Goal: Information Seeking & Learning: Learn about a topic

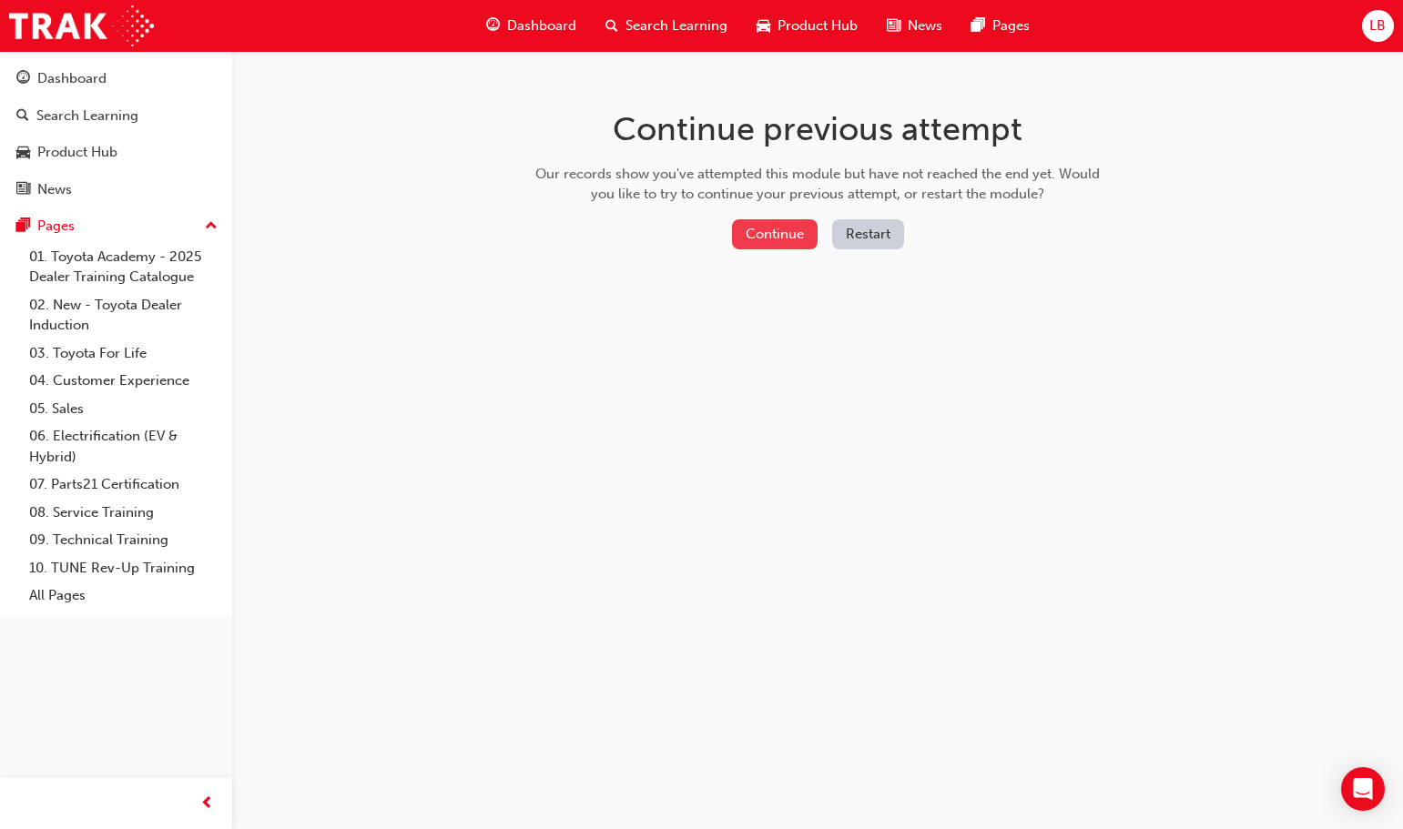
click at [780, 237] on button "Continue" at bounding box center [775, 234] width 86 height 30
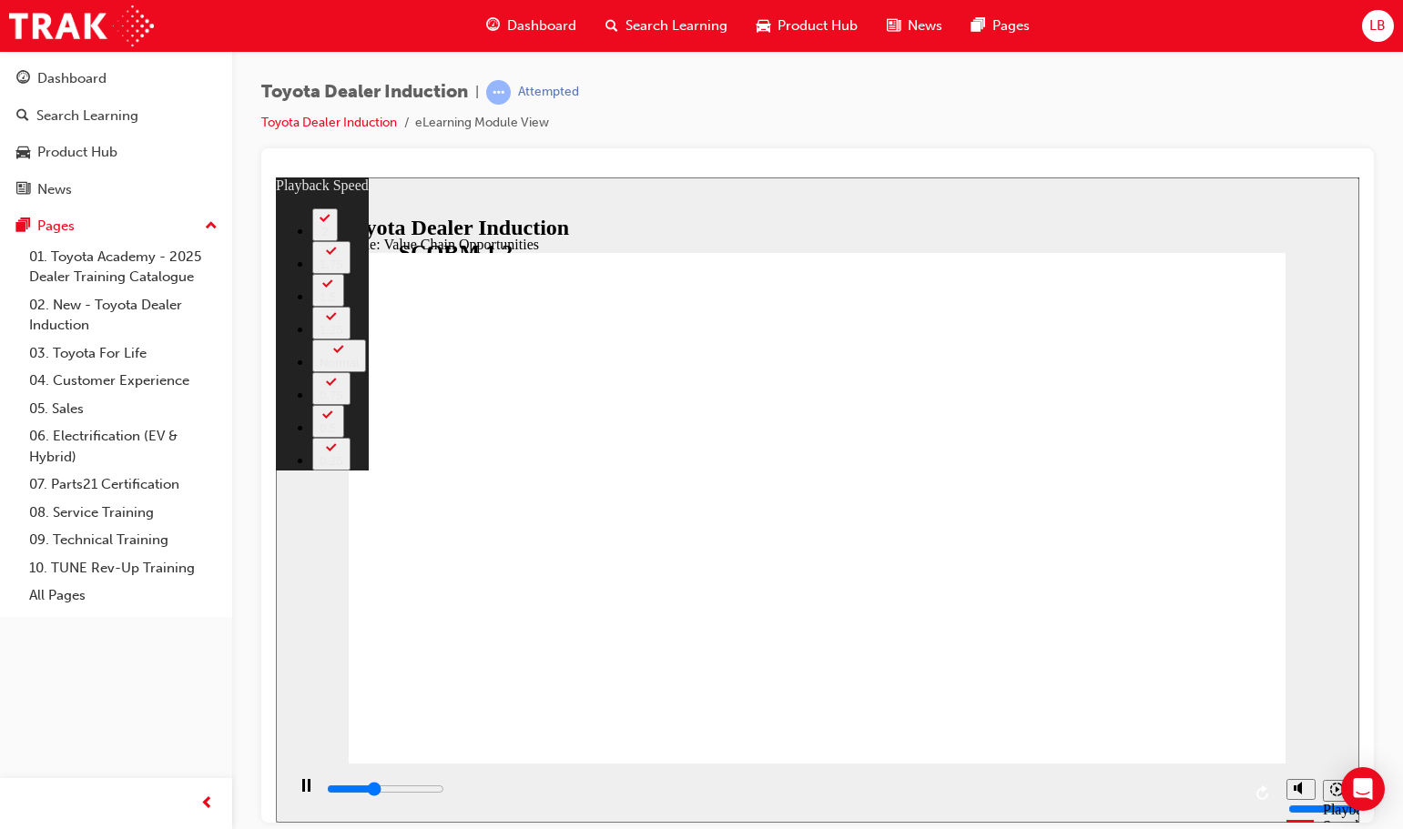
type input "4400"
type input "0"
type input "4600"
type input "0"
type input "4900"
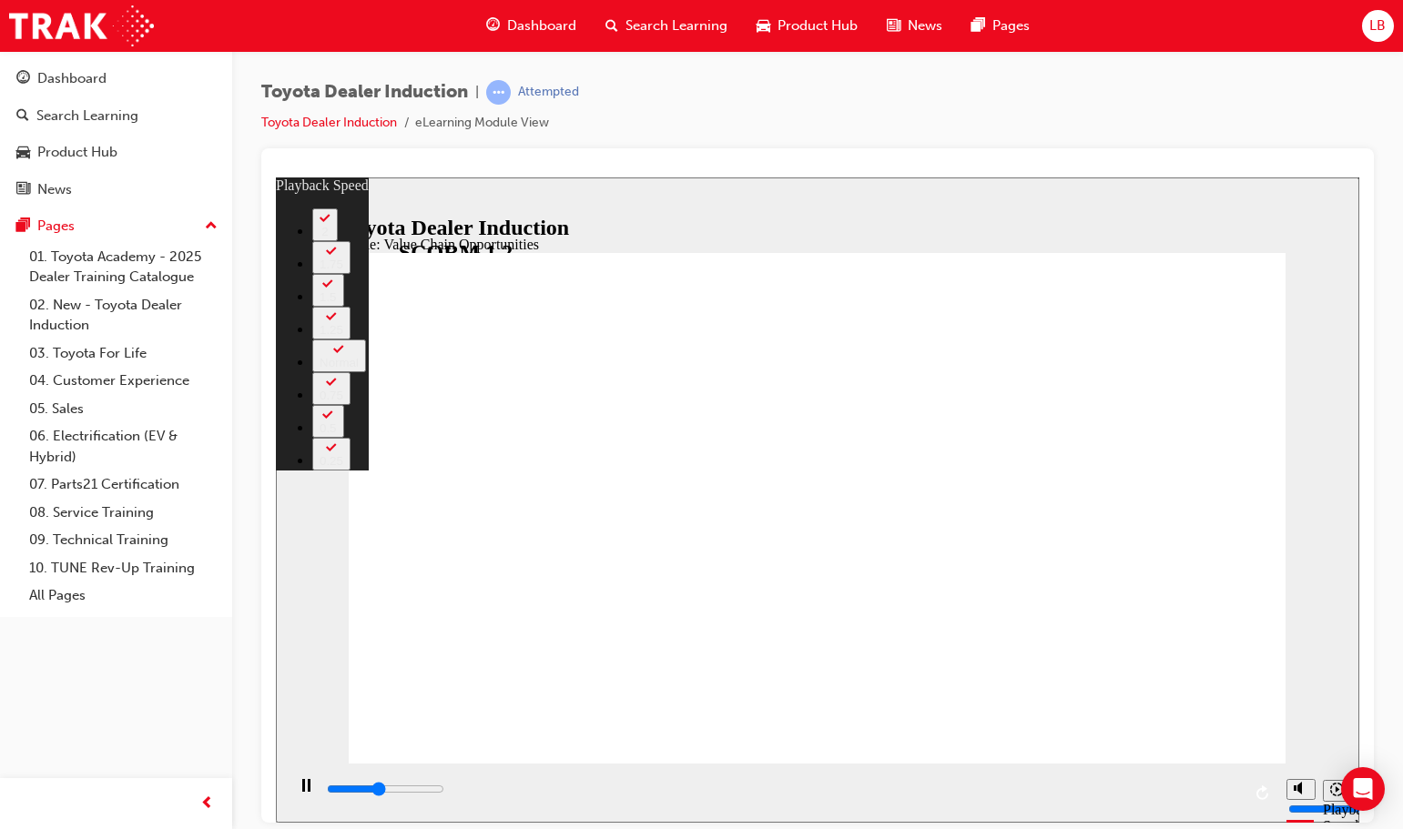
type input "1"
type input "5100"
type input "1"
type input "5400"
type input "1"
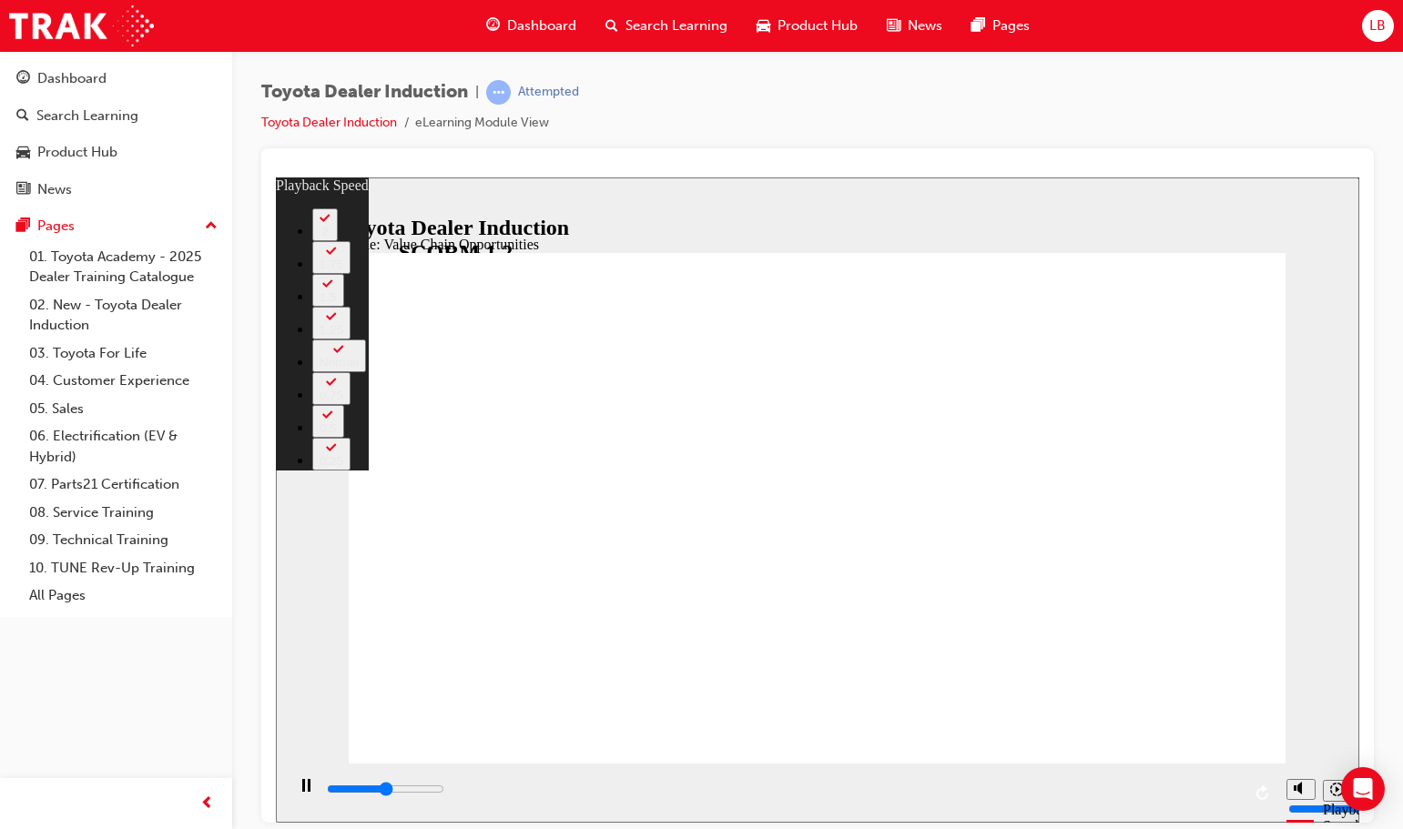
type input "5700"
type input "1"
type input "5900"
type input "2"
type input "6200"
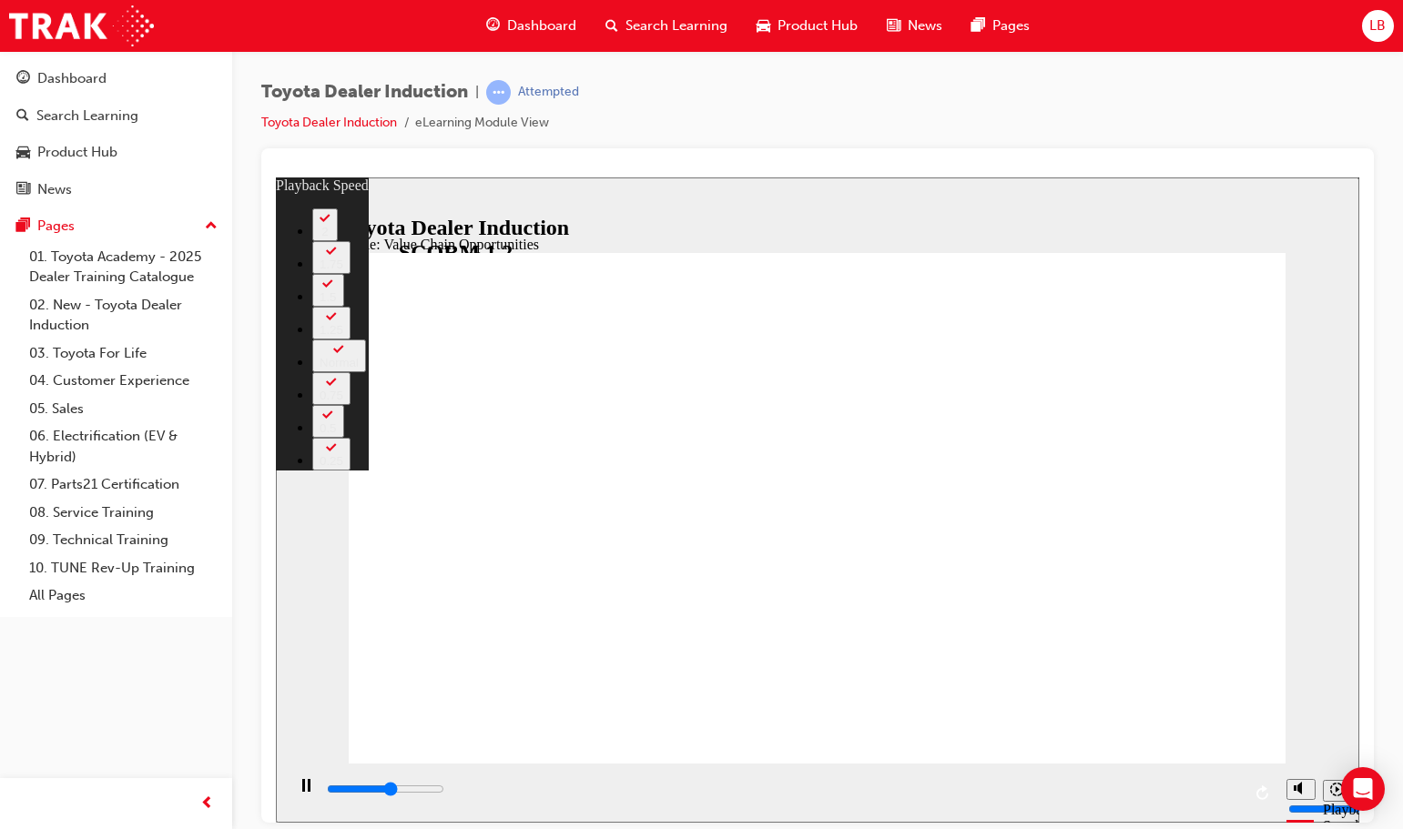
type input "2"
type input "6500"
type input "2"
type input "6700"
type input "2"
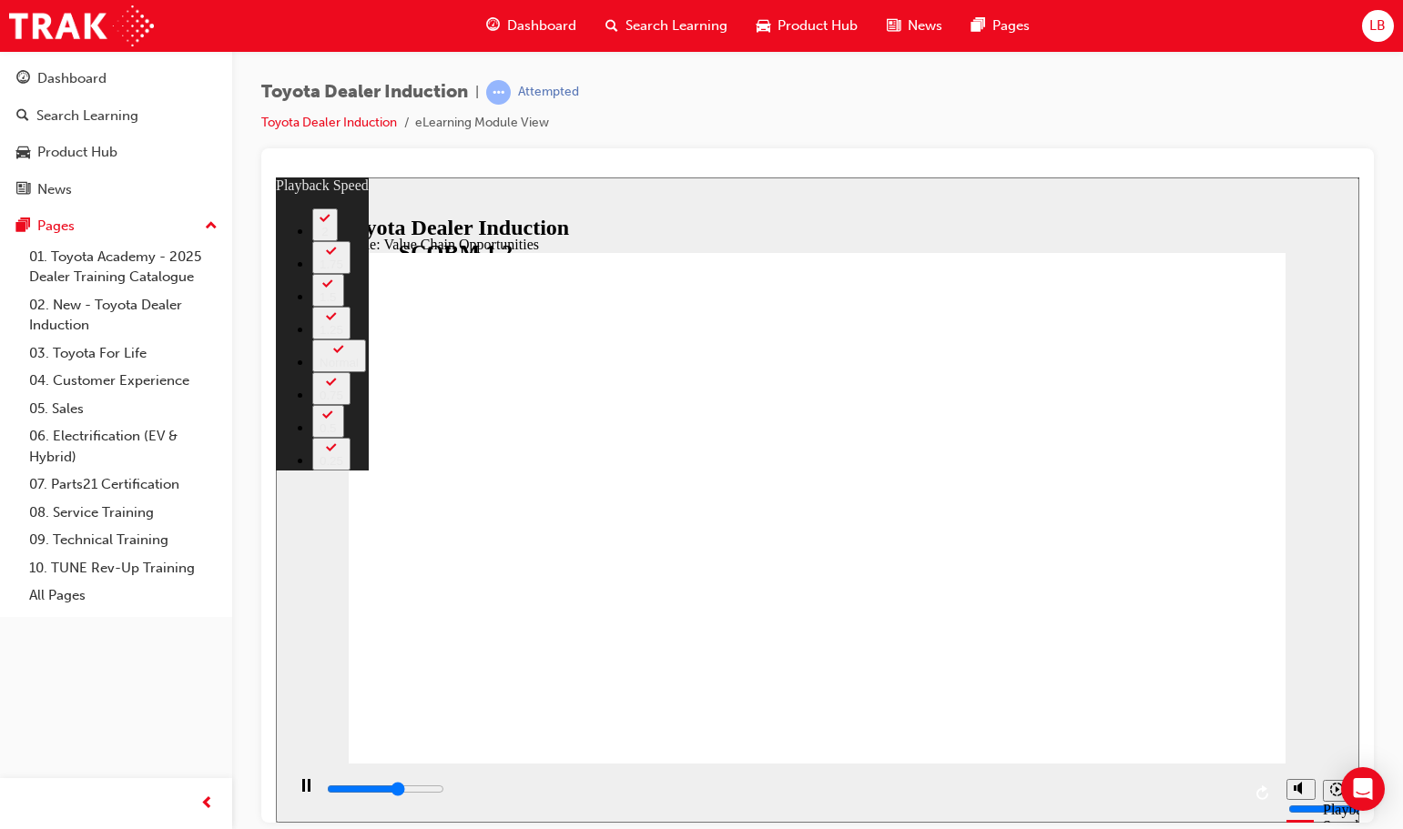
type input "7000"
type input "3"
type input "7300"
type input "3"
type input "7500"
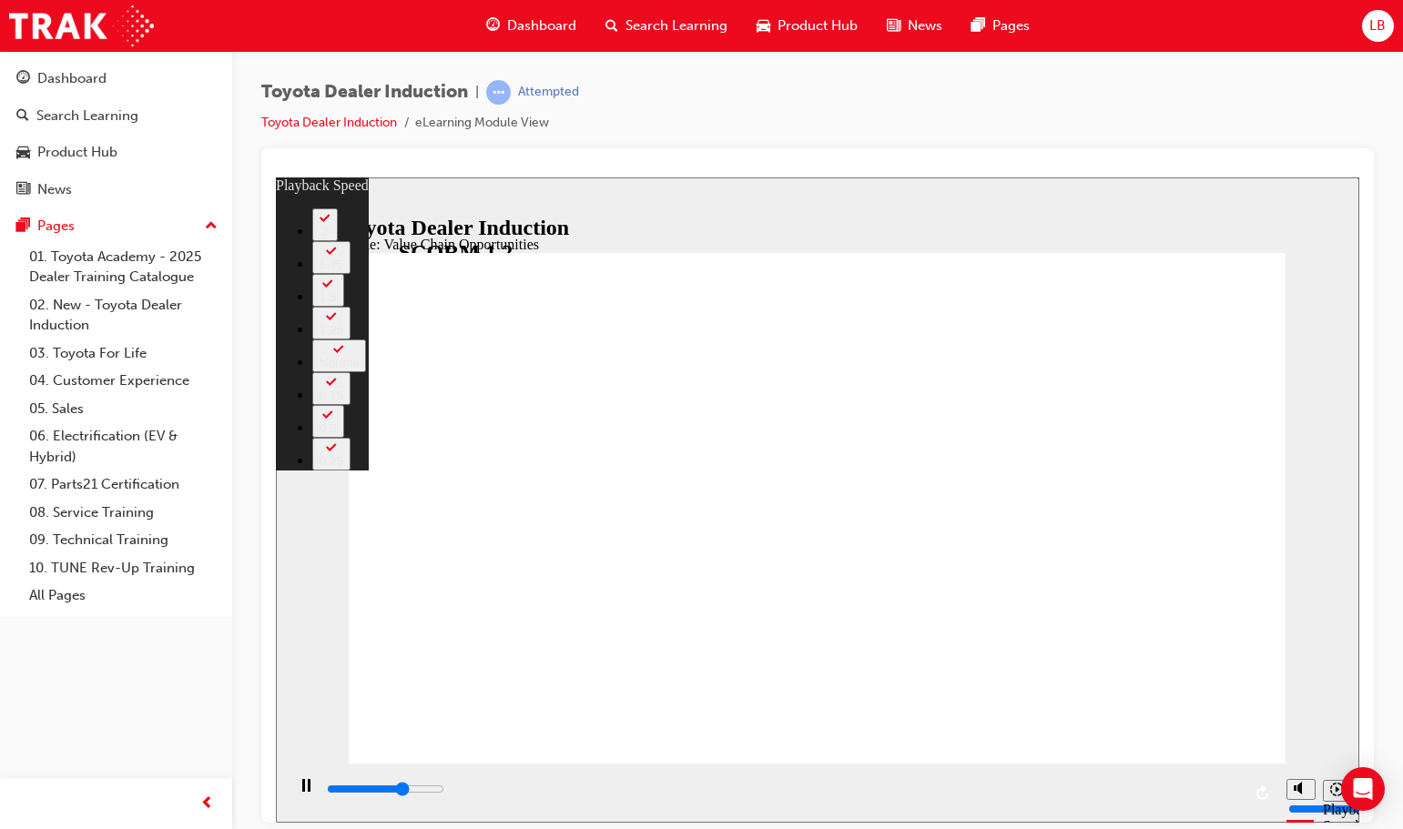
type input "3"
type input "7800"
type input "3"
type input "8100"
type input "4"
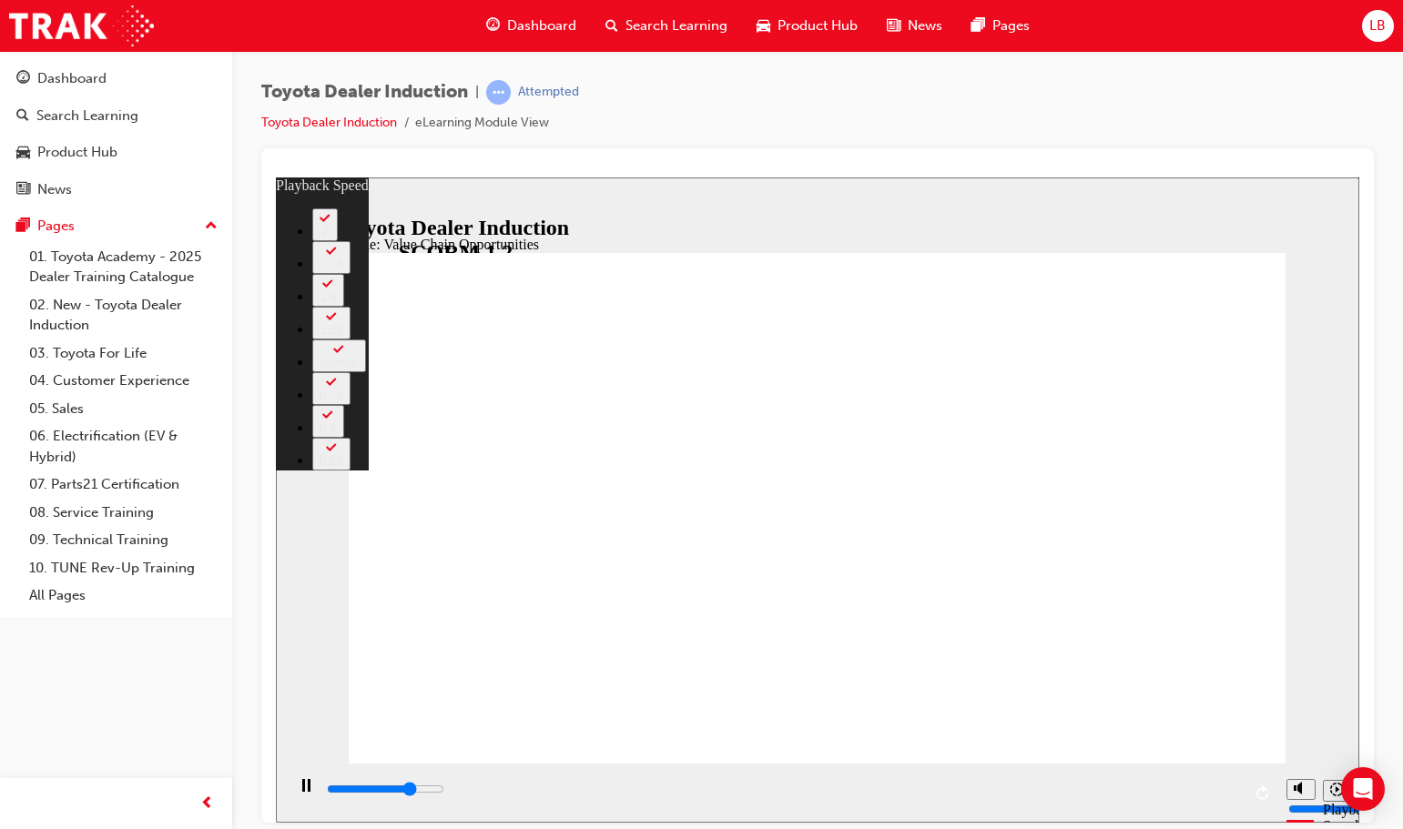
type input "8300"
type input "4"
type input "8600"
type input "4"
type input "8900"
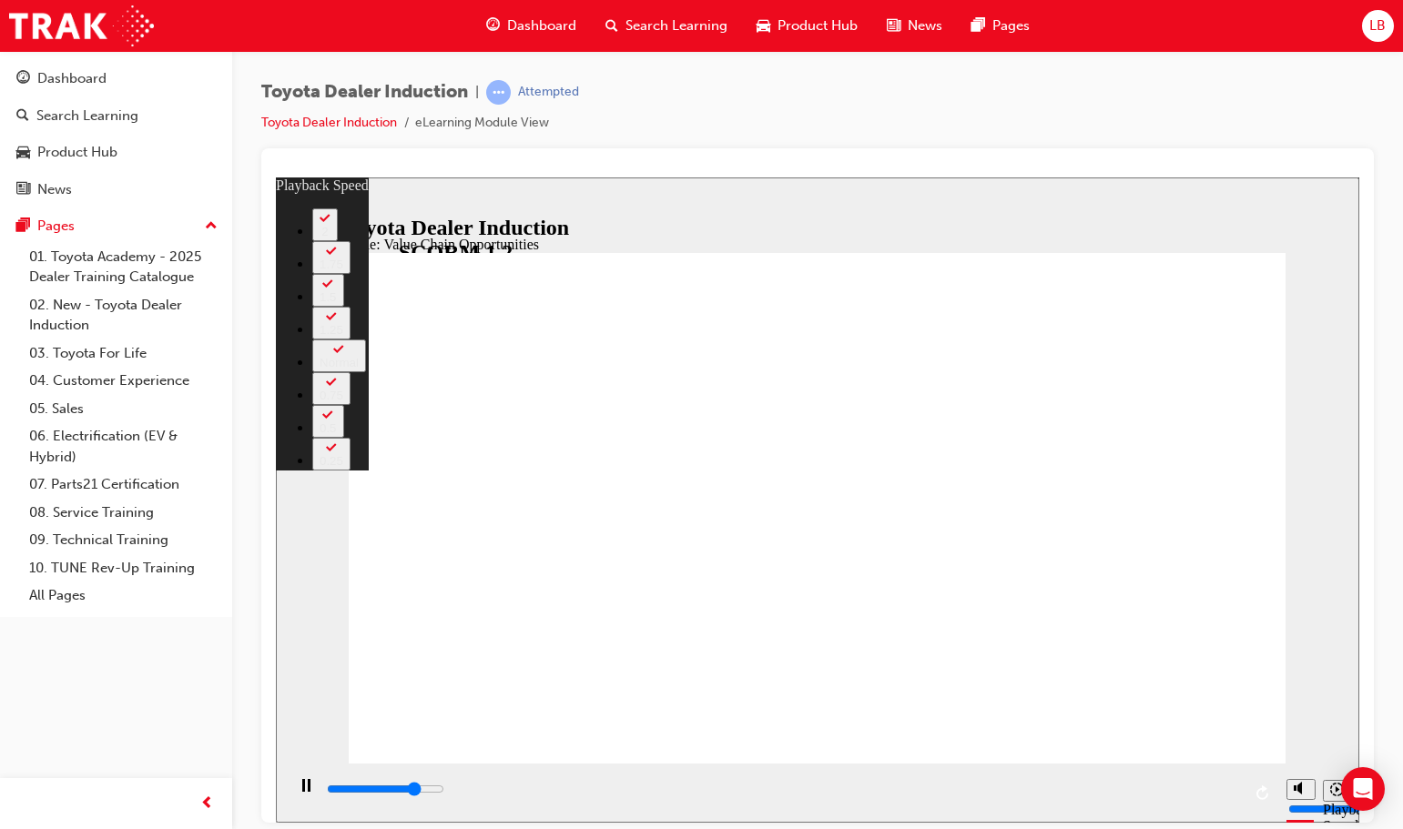
type input "5"
type input "9100"
type input "5"
type input "9400"
type input "5"
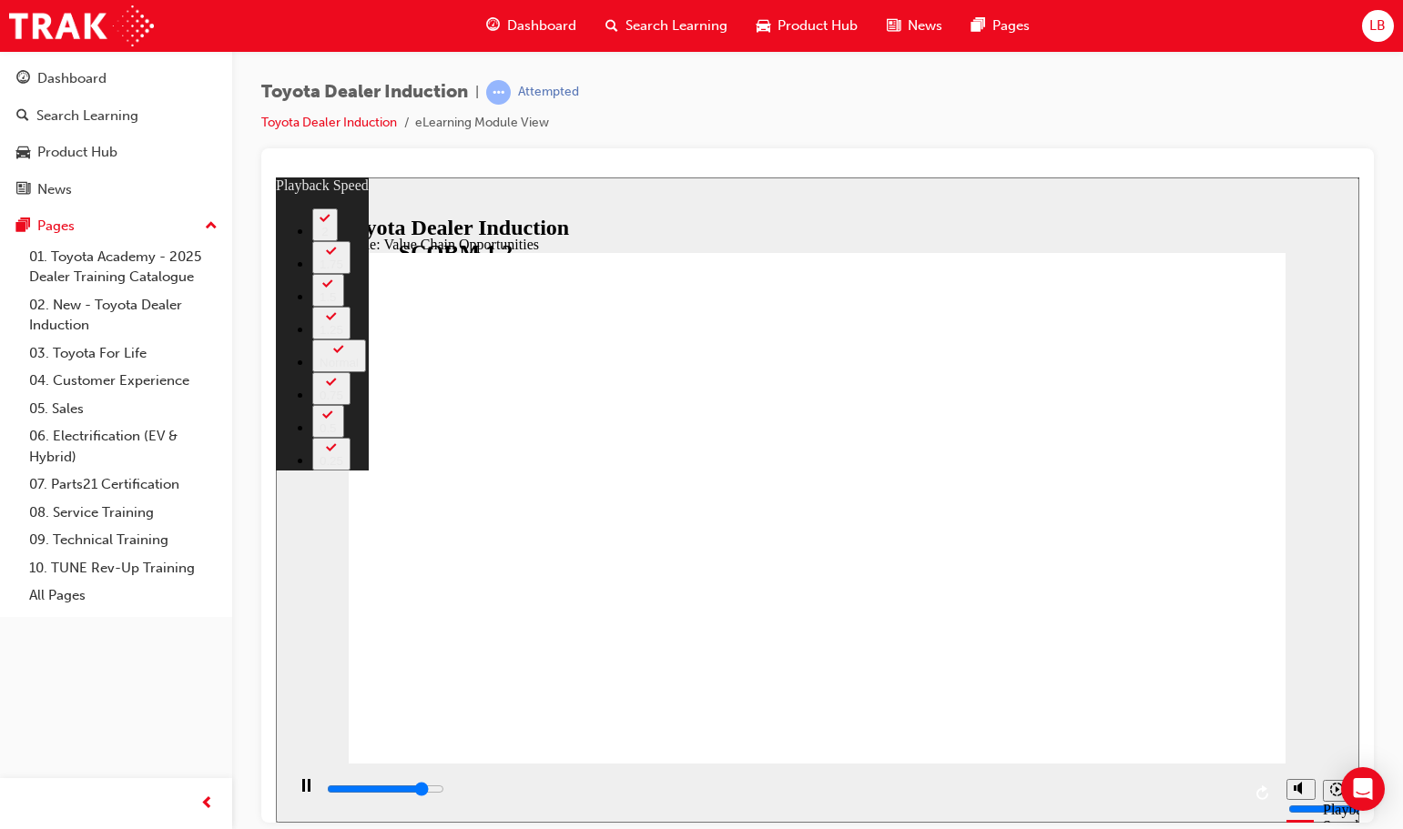
type input "9700"
type input "5"
type input "9900"
type input "6"
type input "10200"
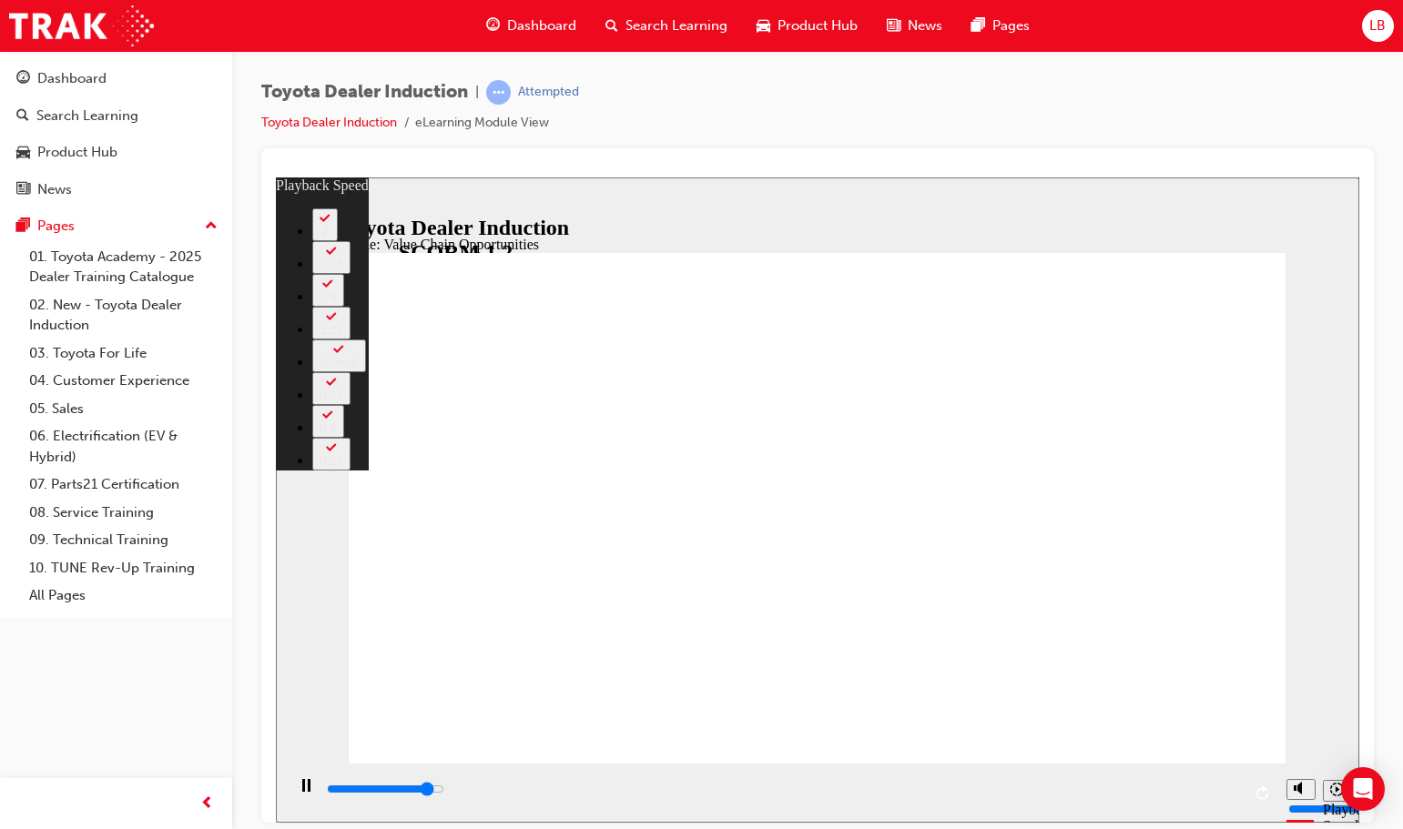
type input "6"
type input "10500"
type input "6"
type input "10700"
type input "6"
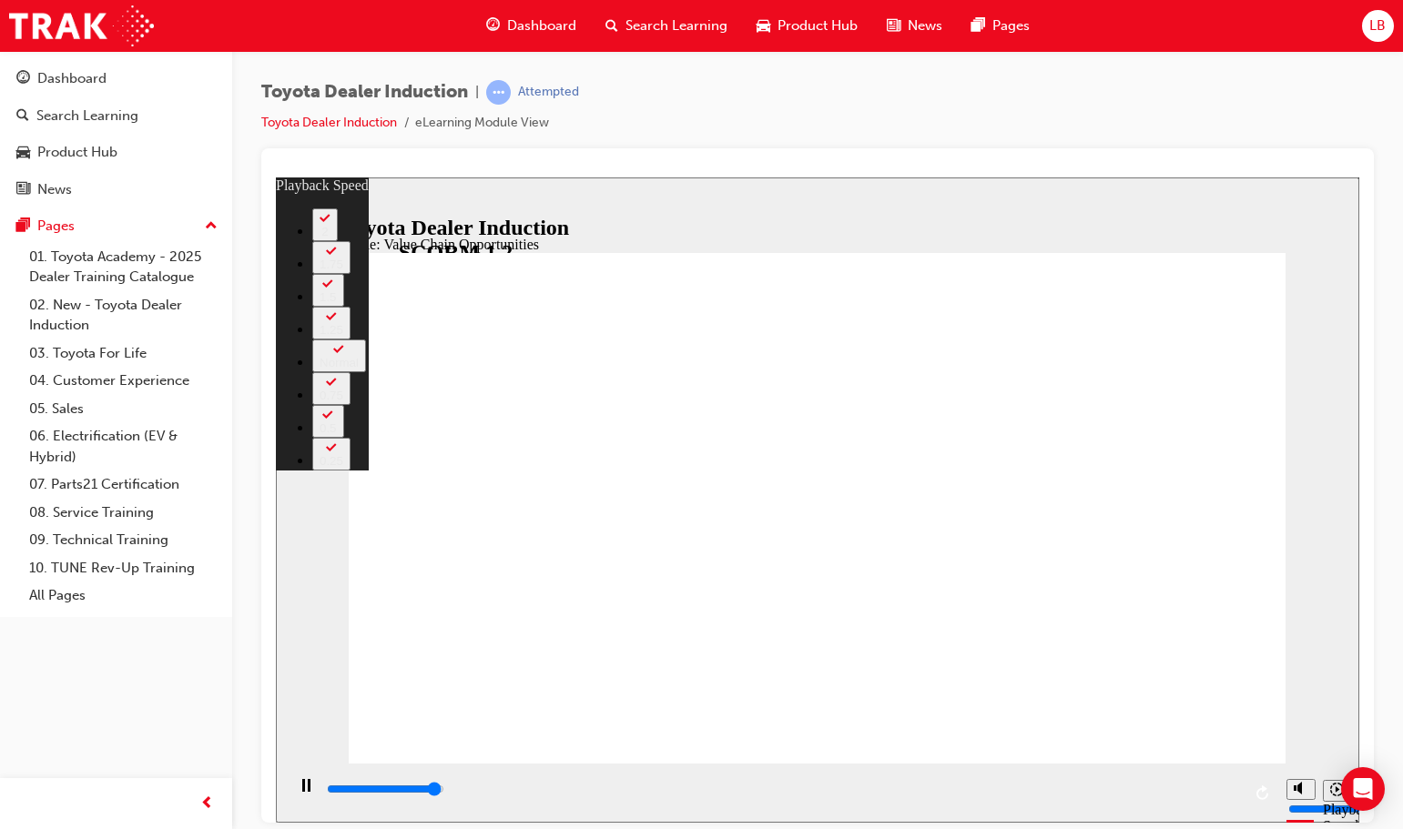
type input "11000"
type input "7"
type input "11300"
type input "7"
type input "11300"
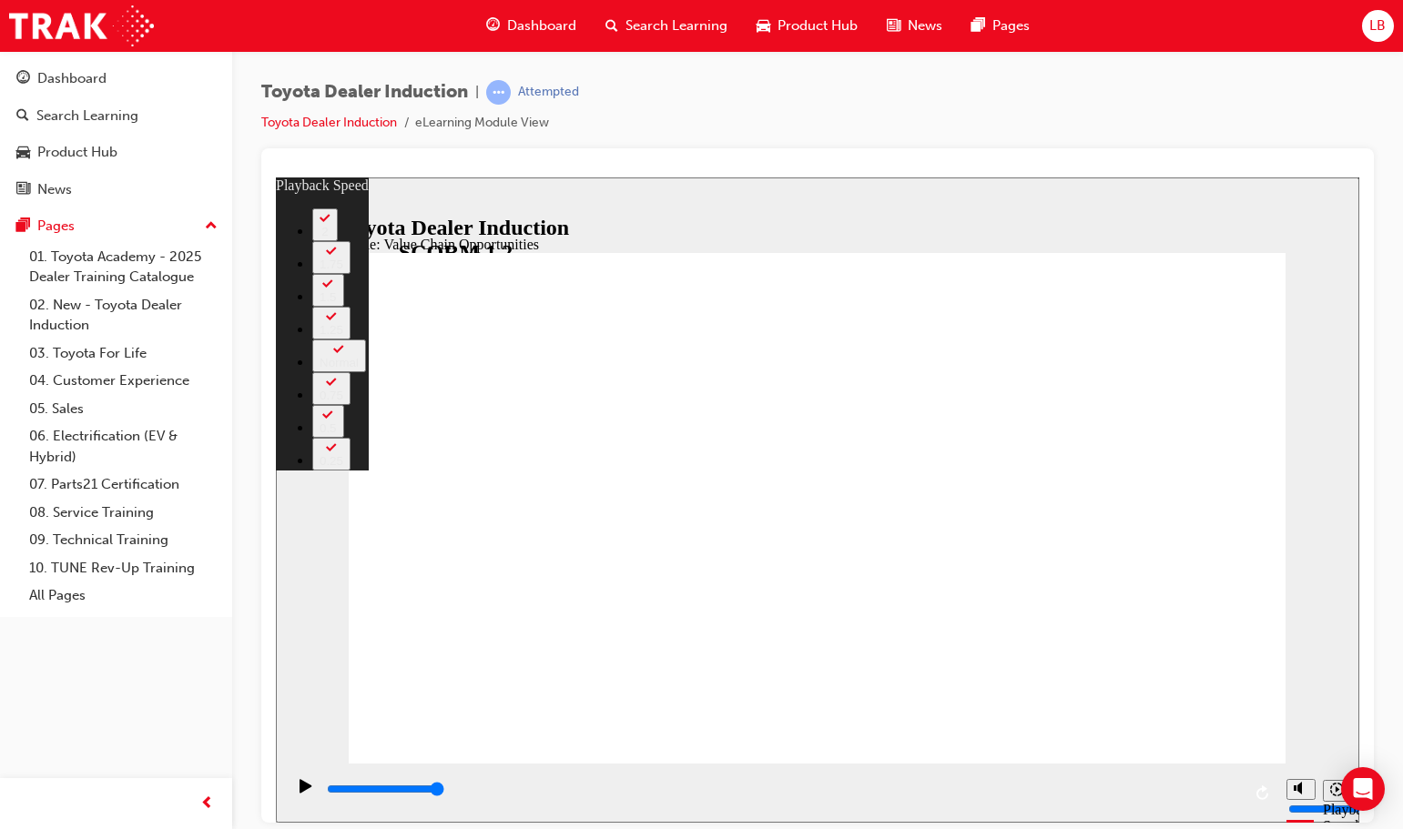
type input "64"
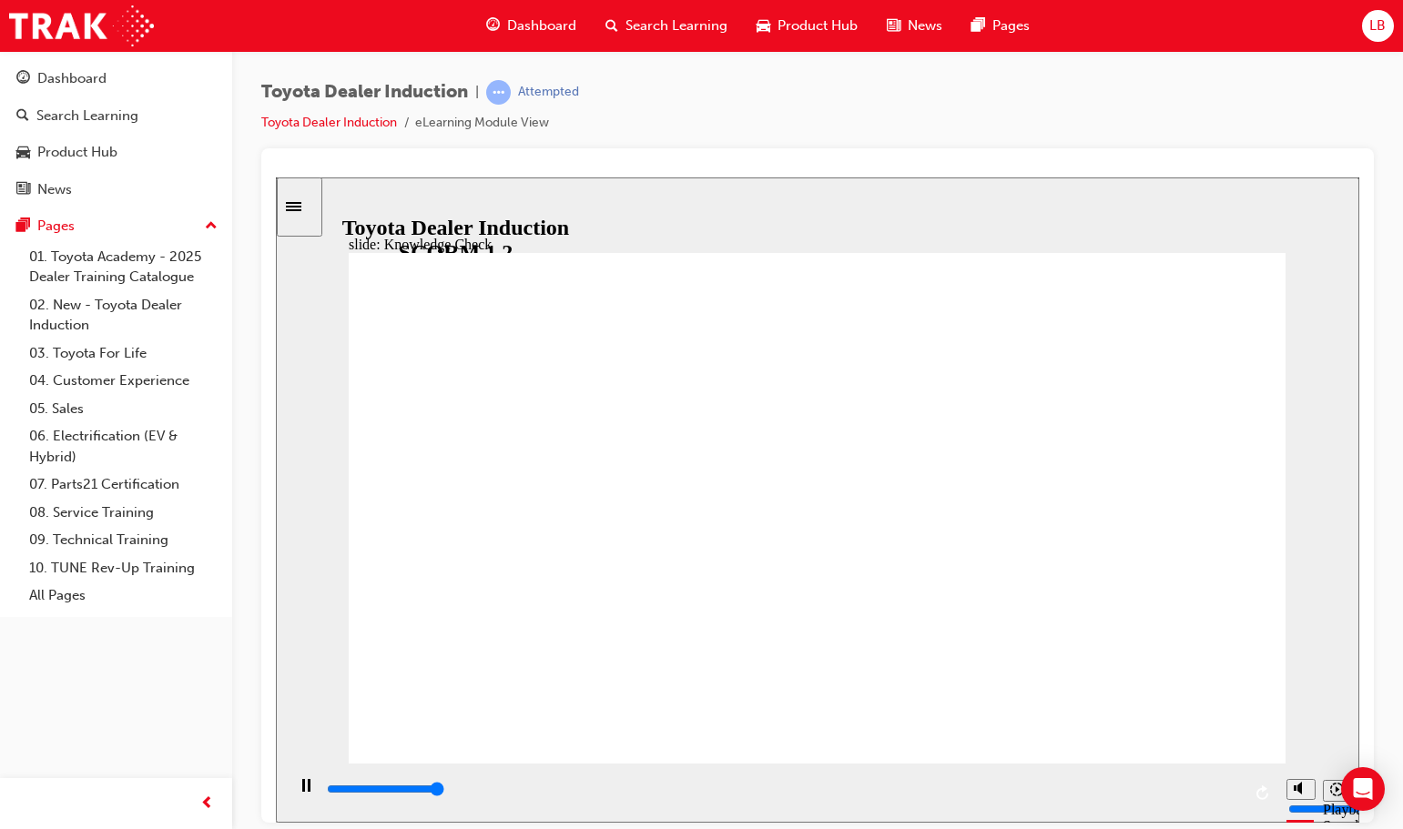
type input "5000"
radio input "true"
type input "5000"
radio input "true"
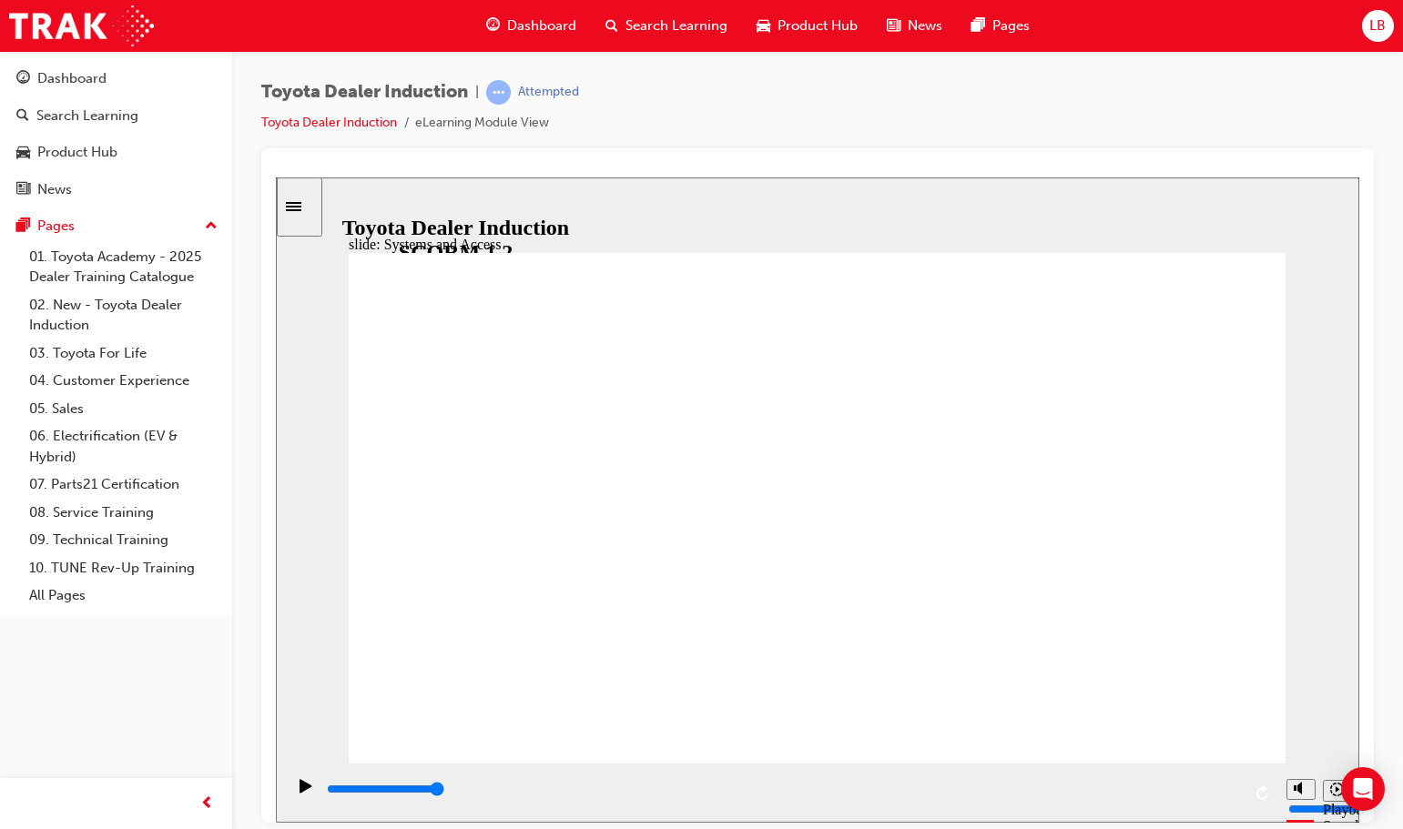
drag, startPoint x: 1182, startPoint y: 697, endPoint x: 1185, endPoint y: 707, distance: 10.4
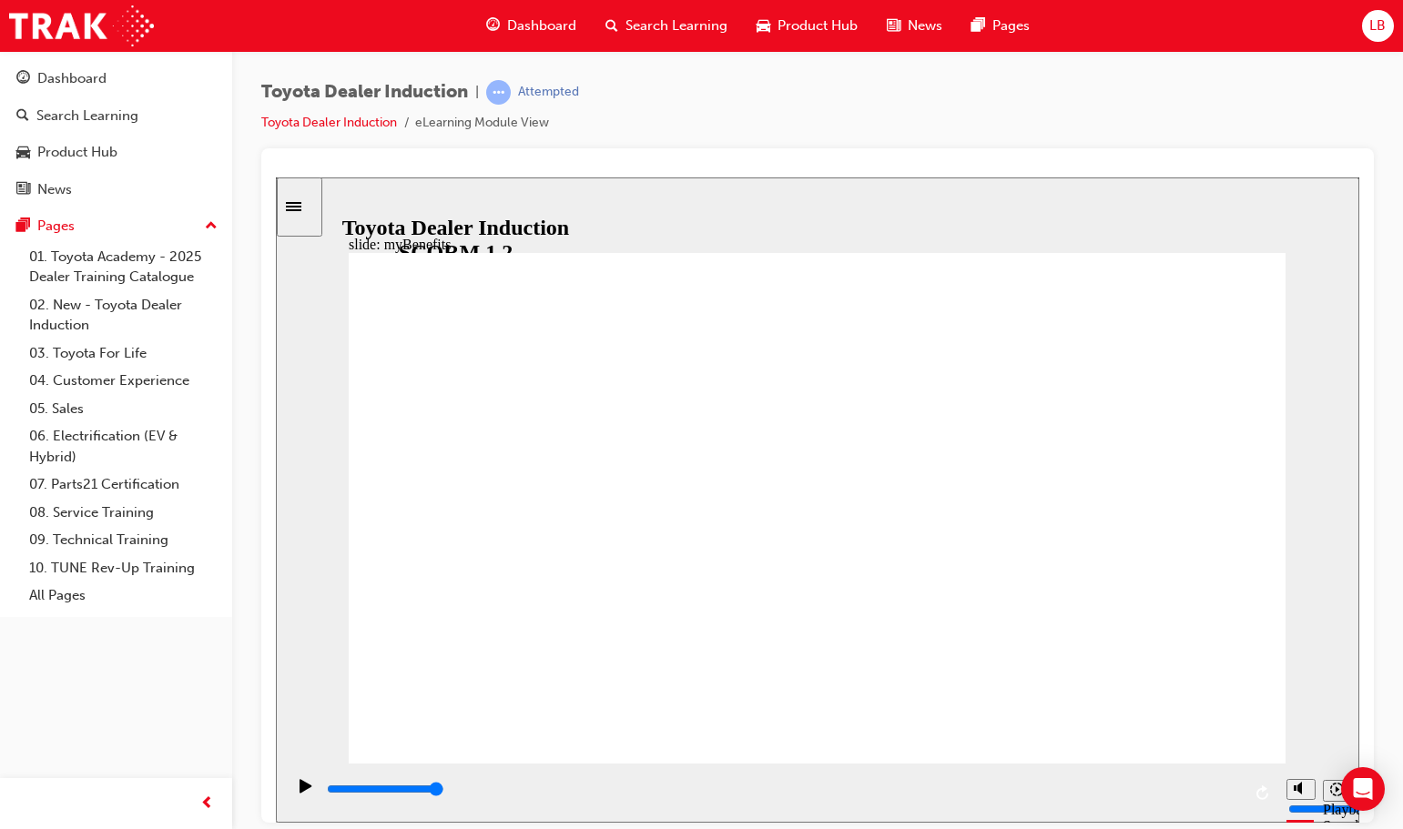
drag, startPoint x: 1064, startPoint y: 399, endPoint x: 1053, endPoint y: 408, distance: 14.2
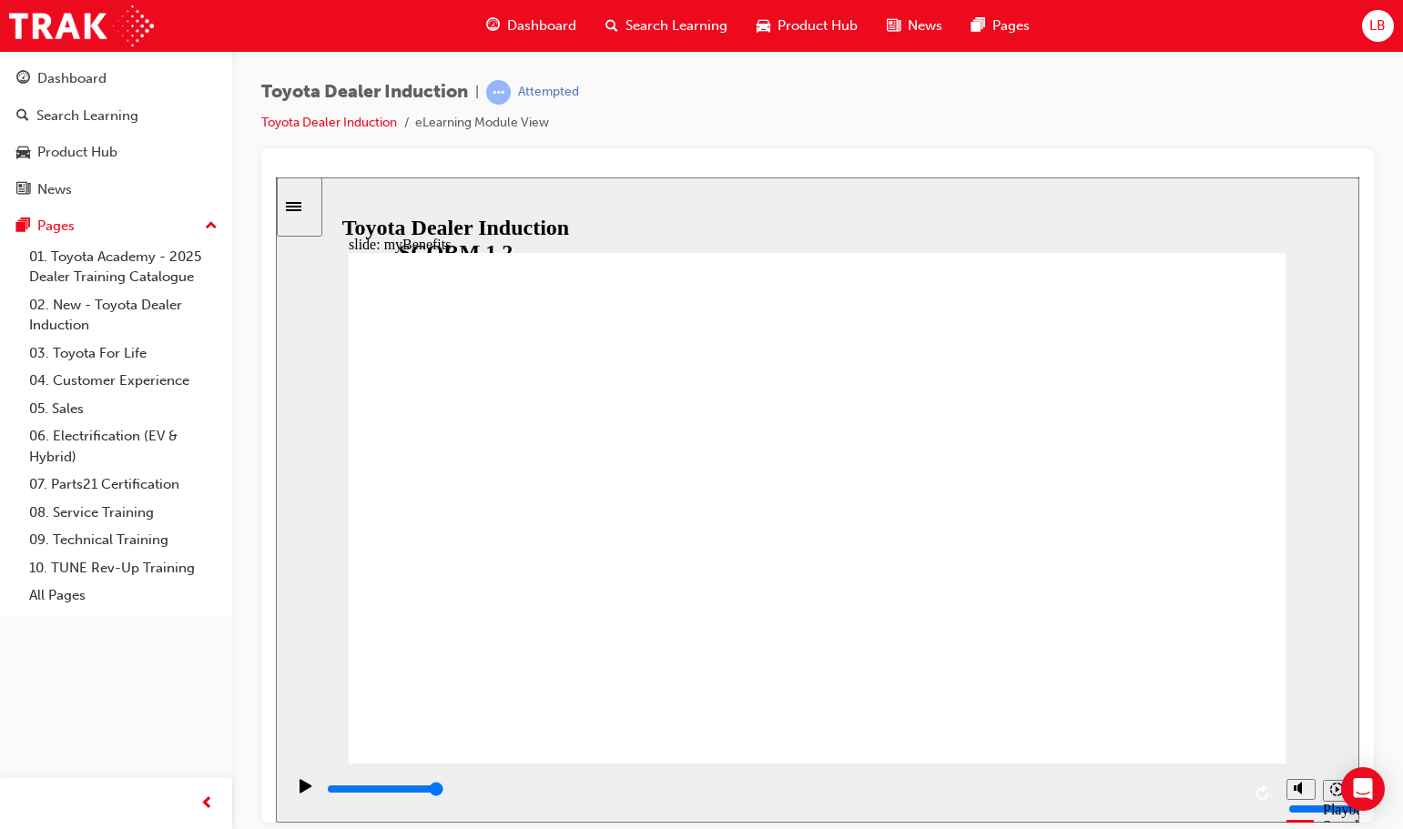
drag, startPoint x: 951, startPoint y: 480, endPoint x: 819, endPoint y: 508, distance: 135.9
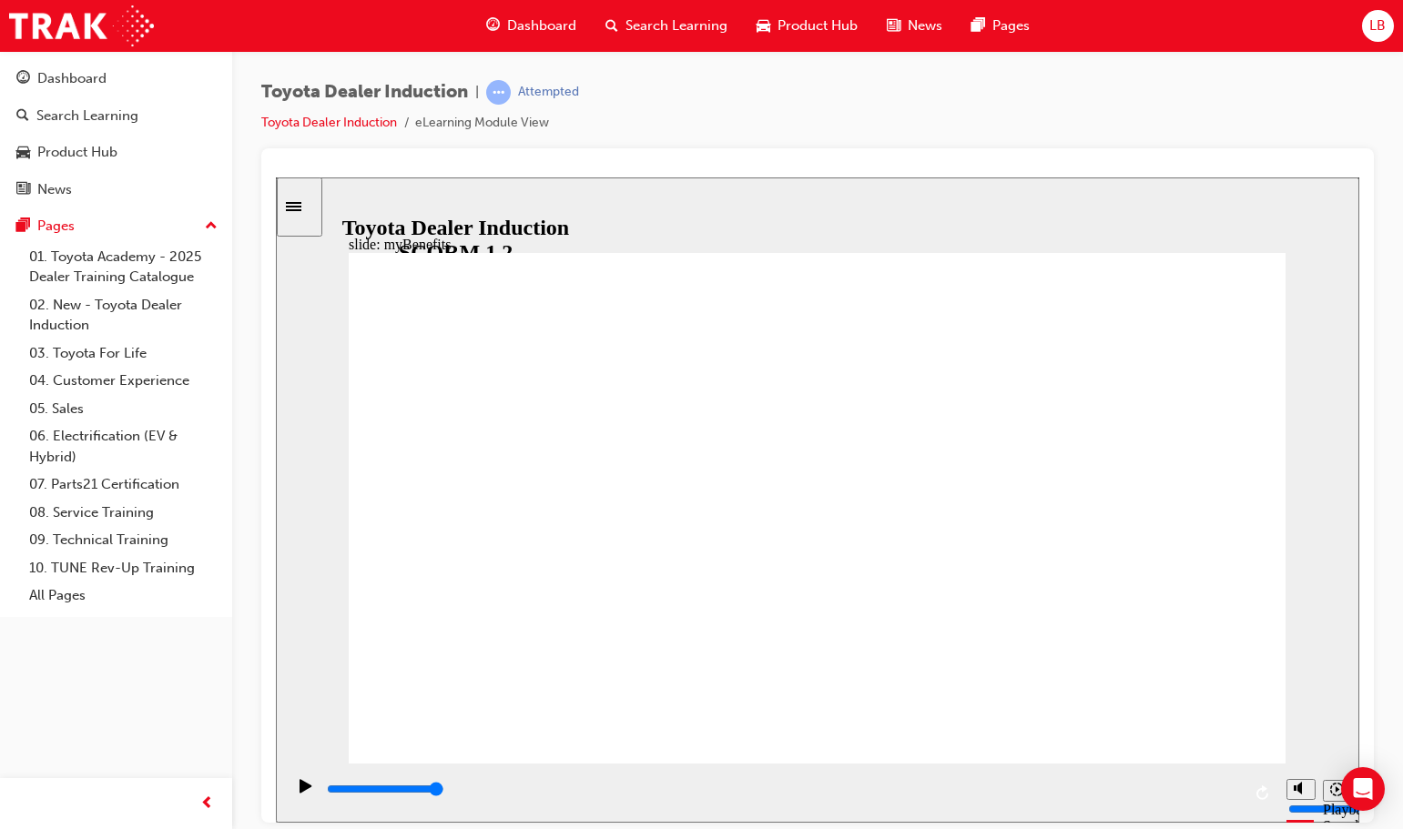
drag, startPoint x: 982, startPoint y: 568, endPoint x: 1146, endPoint y: 560, distance: 164.1
click at [1242, 794] on div "playback controls" at bounding box center [781, 792] width 992 height 59
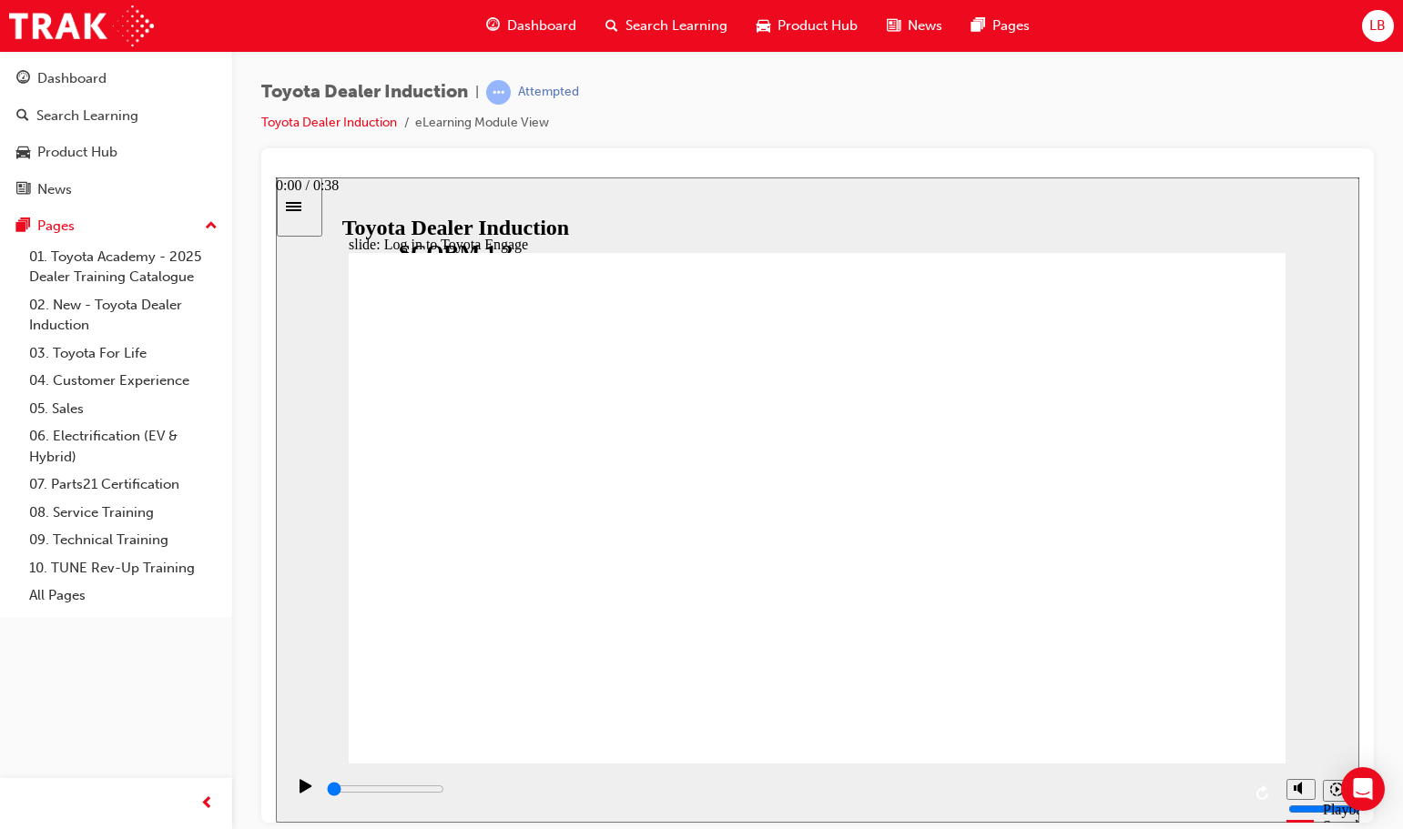
drag, startPoint x: 1237, startPoint y: 788, endPoint x: 328, endPoint y: 797, distance: 909.6
click at [328, 797] on div "playback controls" at bounding box center [783, 789] width 916 height 20
click at [300, 784] on icon "Play (Ctrl+Alt+P)" at bounding box center [306, 785] width 13 height 15
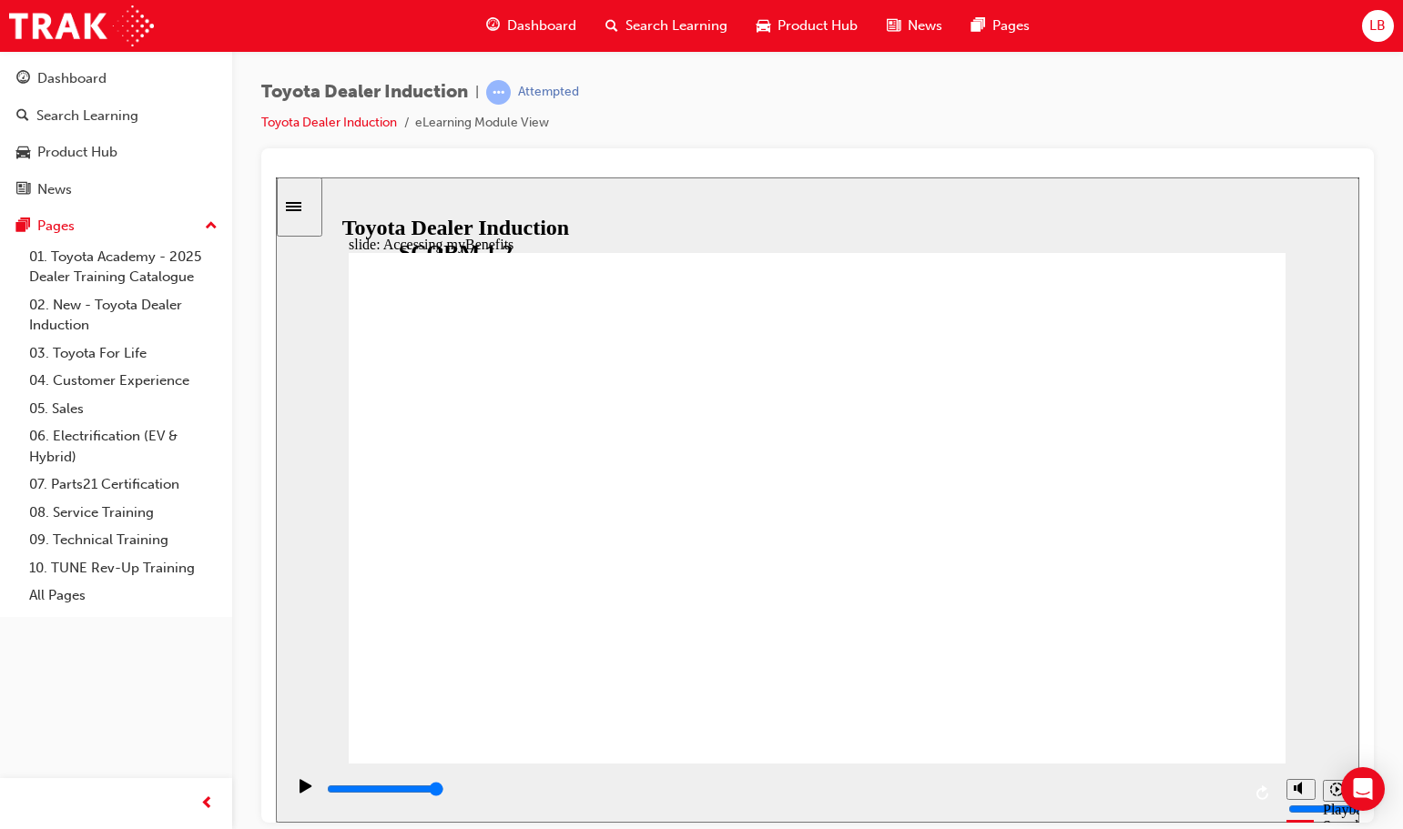
type input "5000"
type input "T"
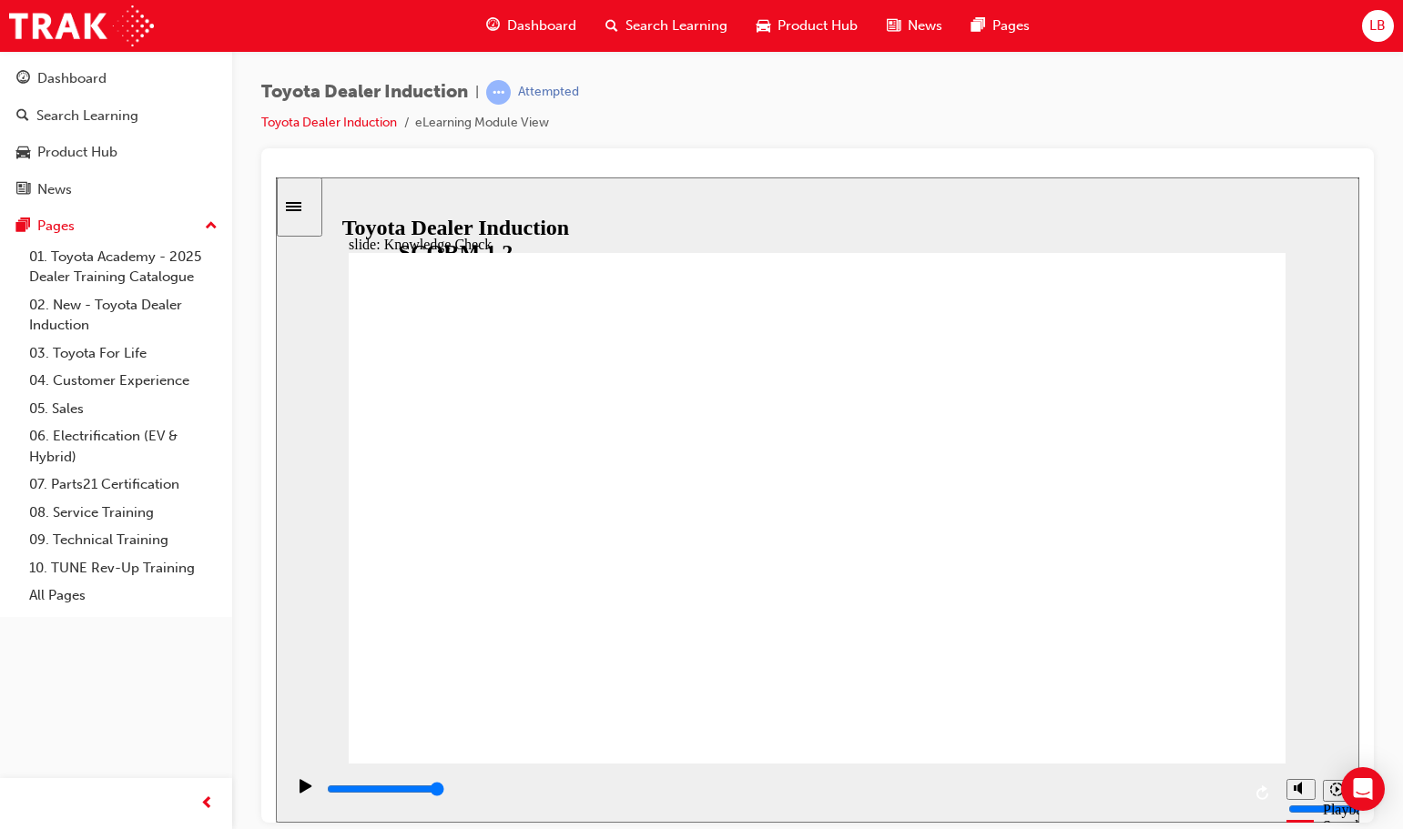
type input "To"
type input "Toy"
type input "Toyo"
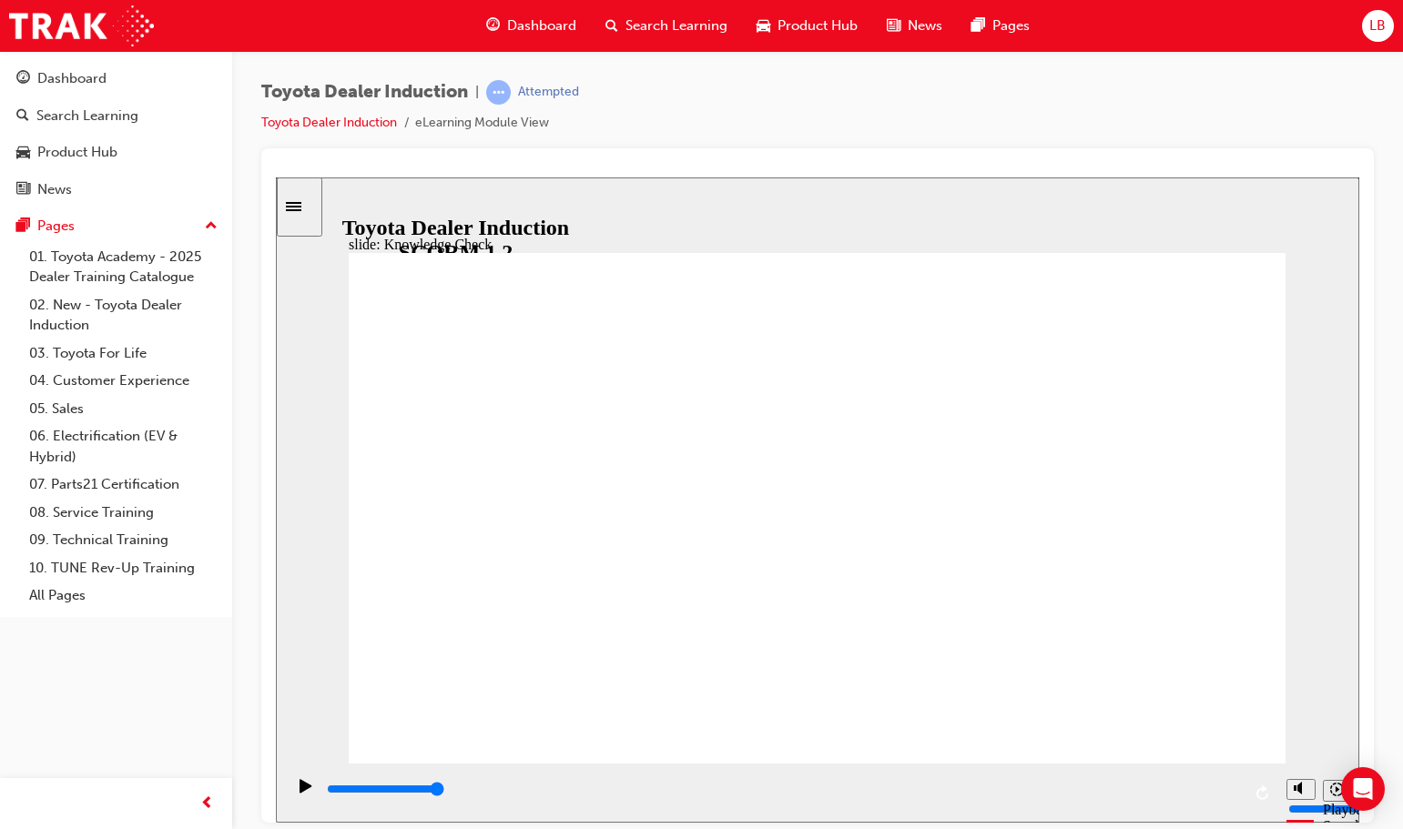
type input "Toyo"
type input "Toyot"
type input "Toyota"
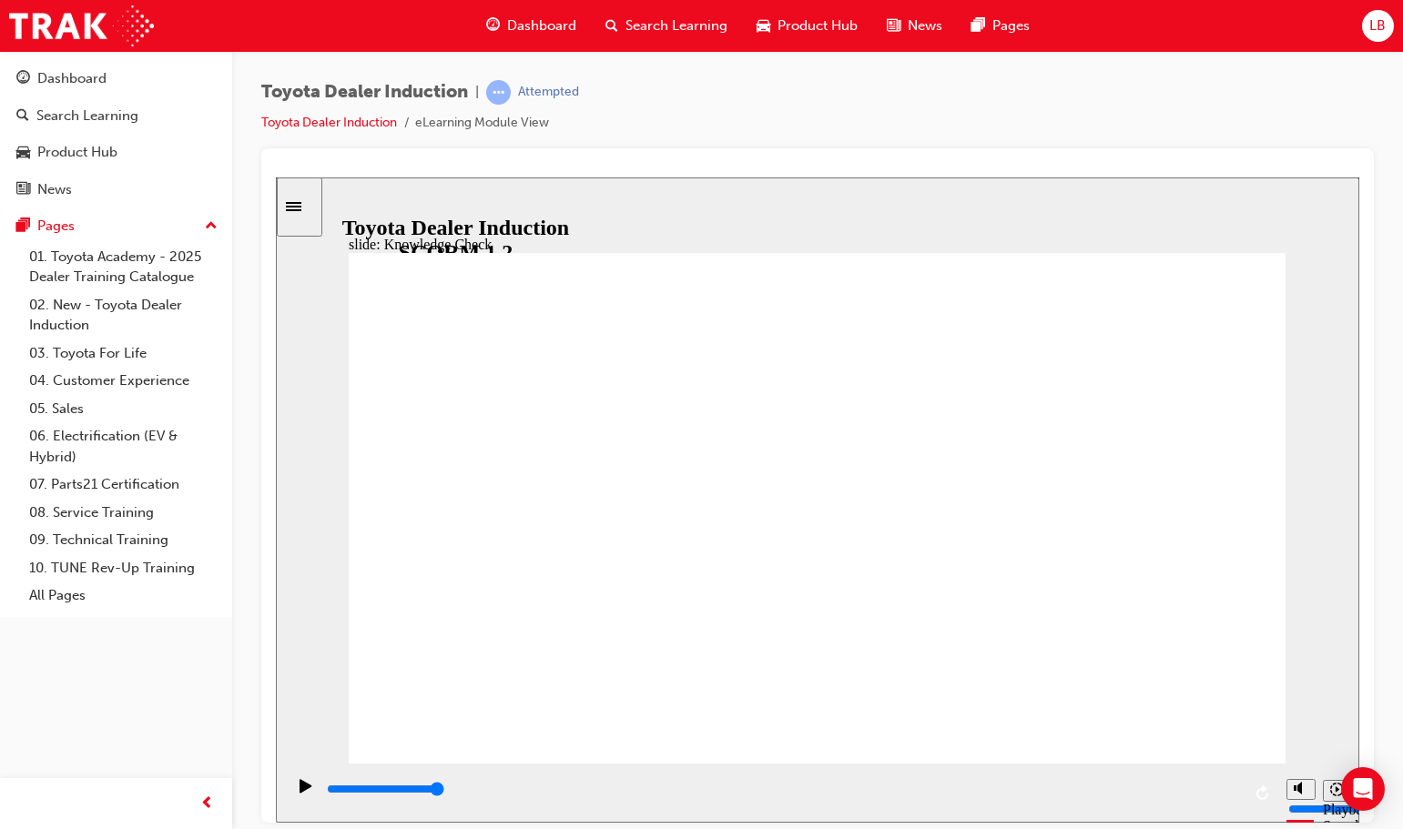
type input "Toyota"
type input "Toyota E"
type input "Toyota En"
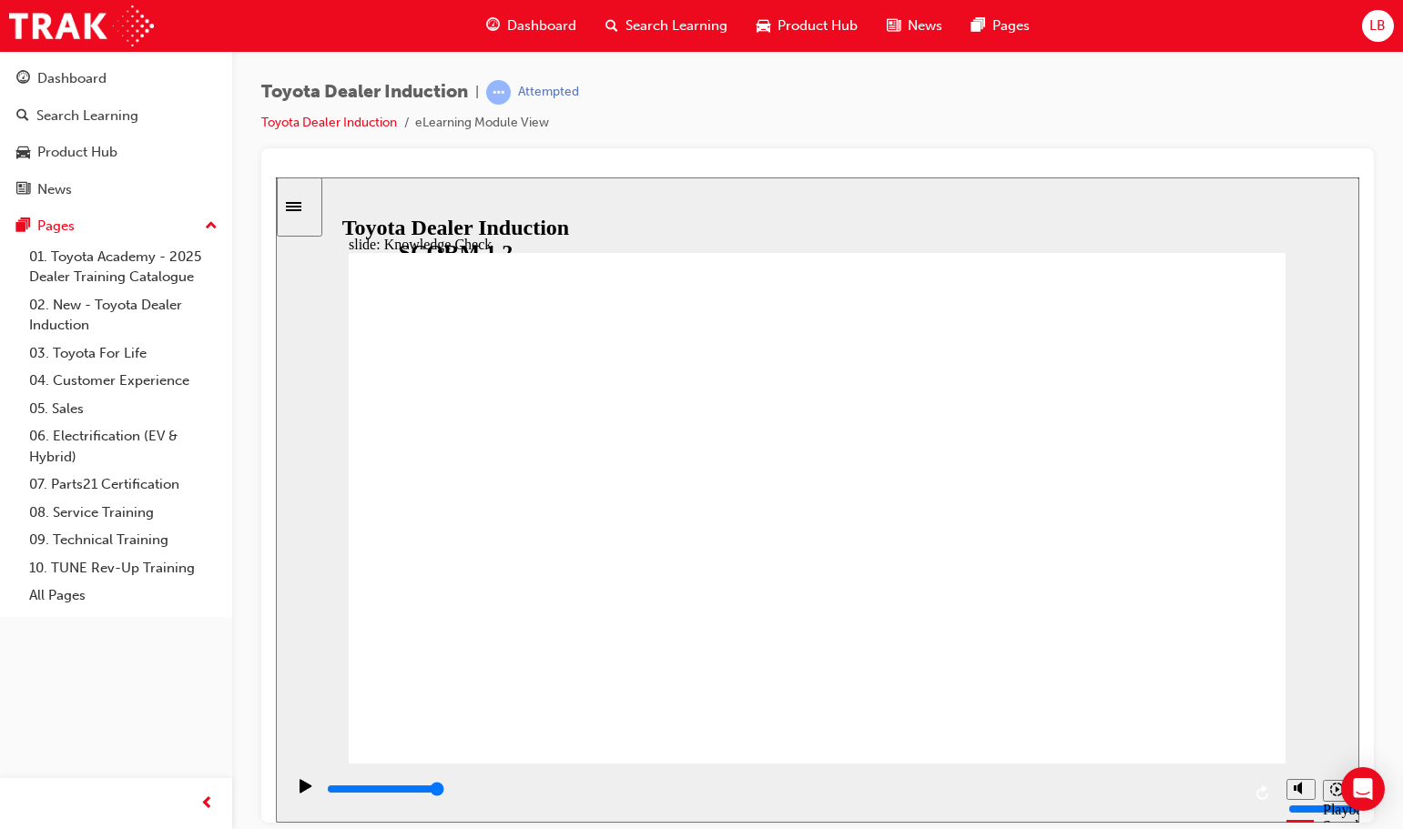
type input "Toyota En"
type input "Toyota Eng"
type input "Toyota Enga"
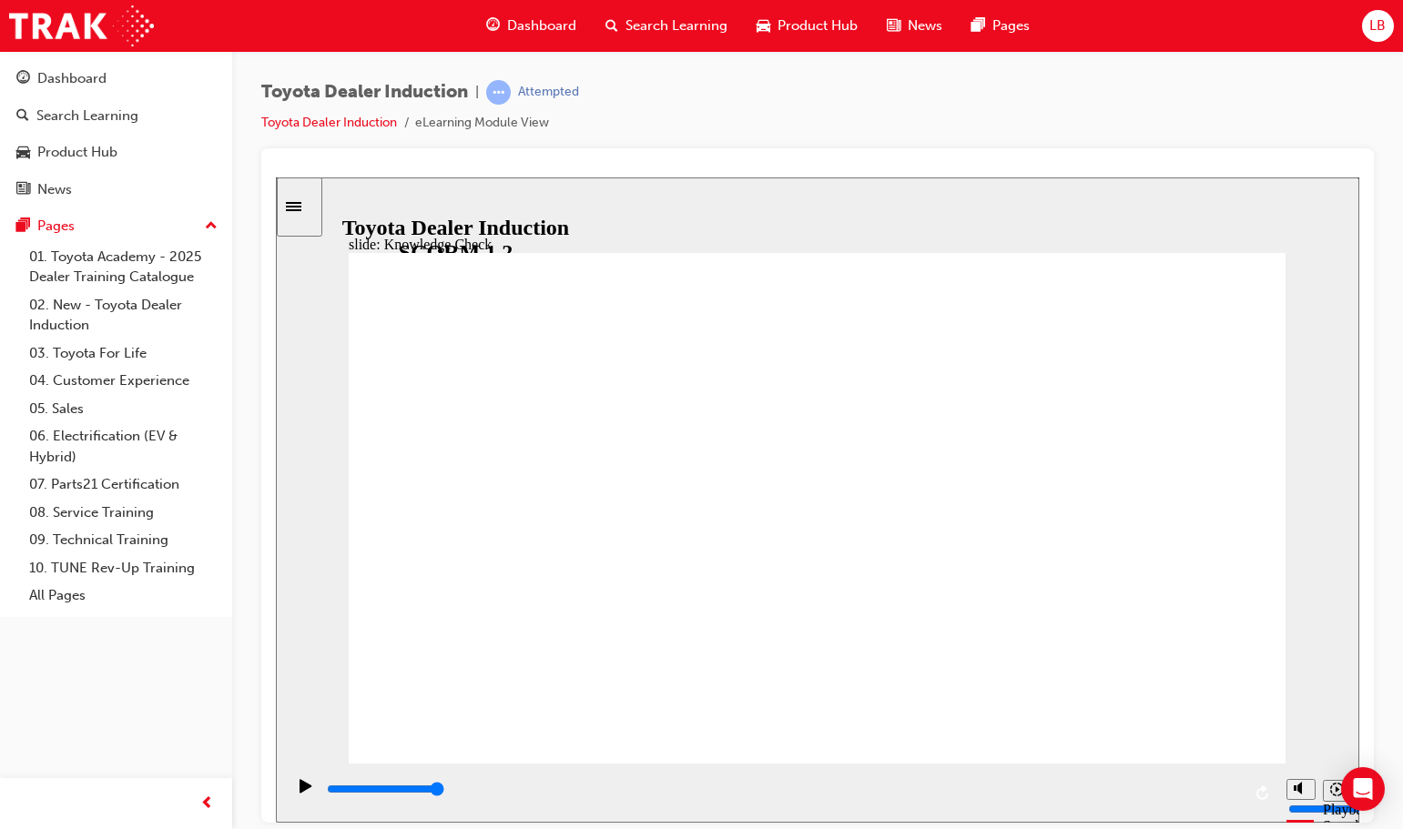
type input "Toyota Engag"
type input "Toyota Engage"
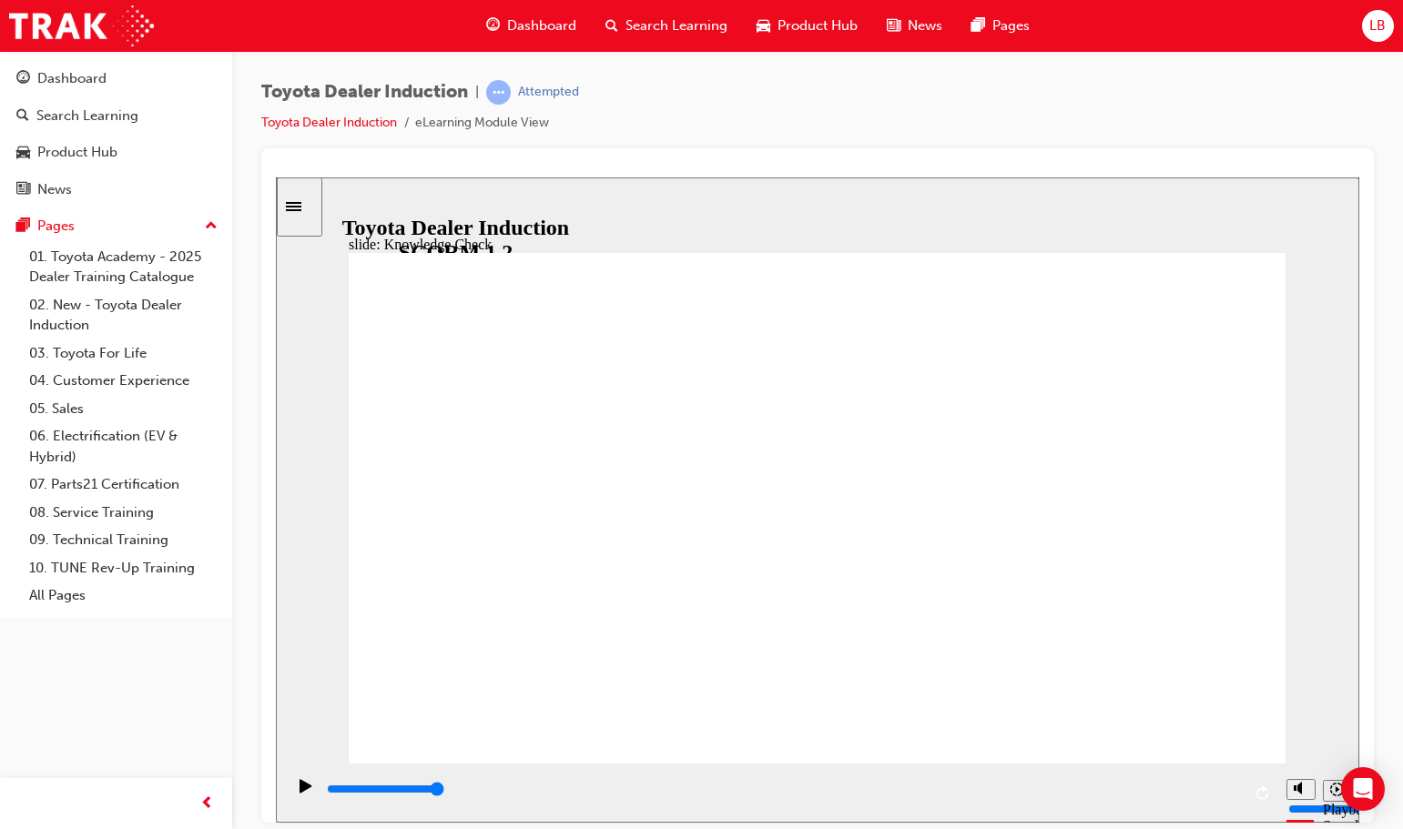
type input "Toyota Engage"
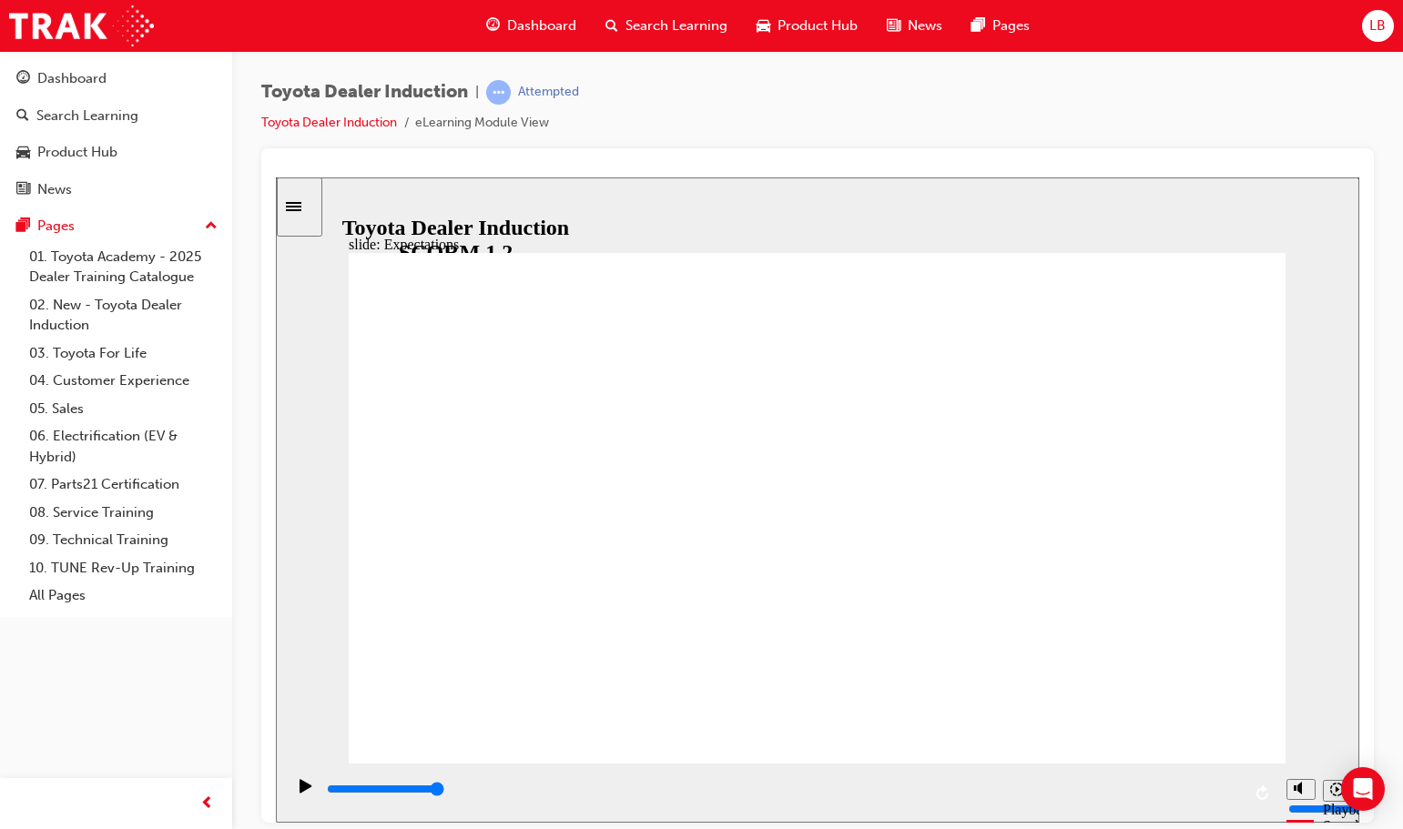
drag, startPoint x: 1155, startPoint y: 700, endPoint x: 1226, endPoint y: 705, distance: 71.2
type input "8400"
checkbox input "true"
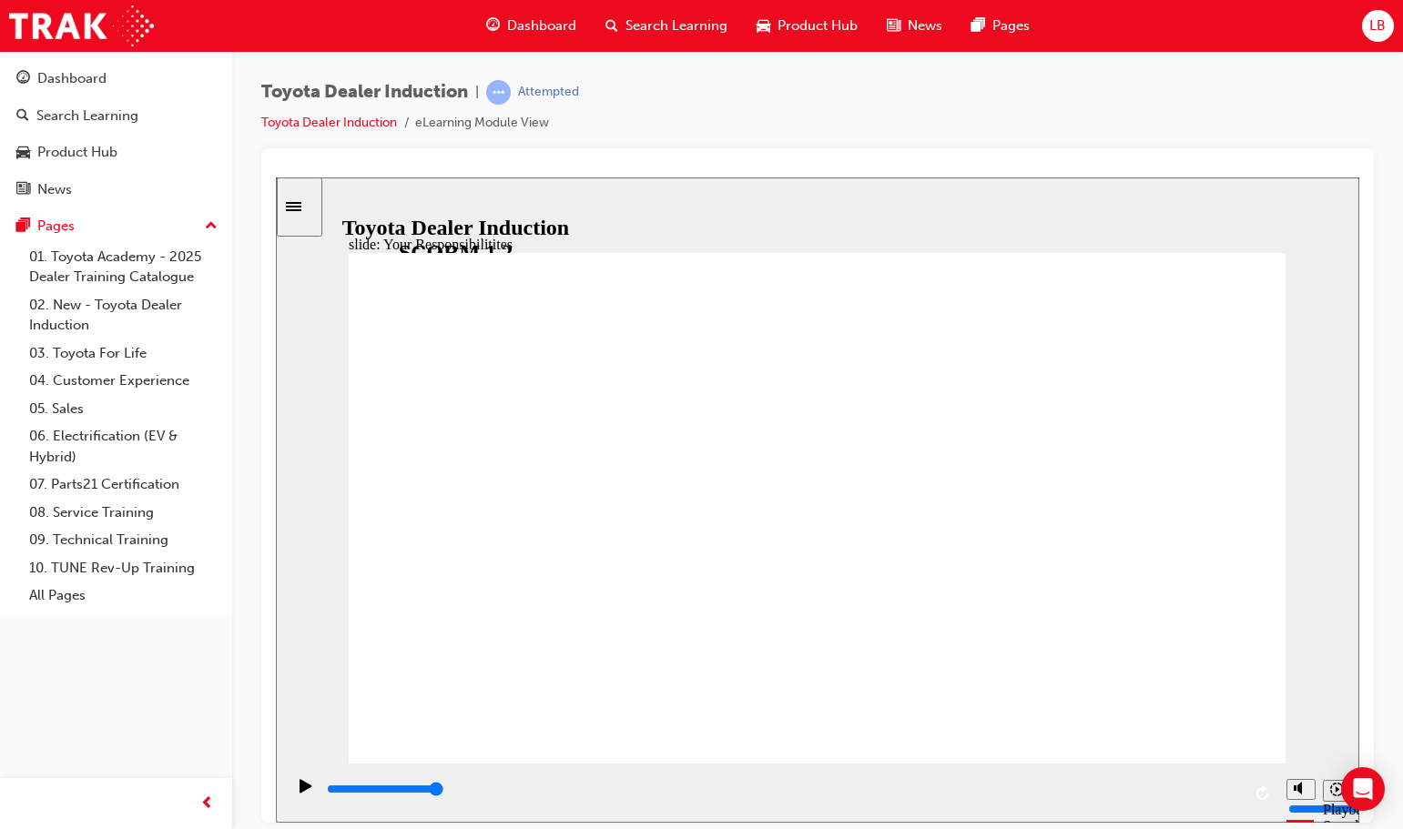
checkbox input "true"
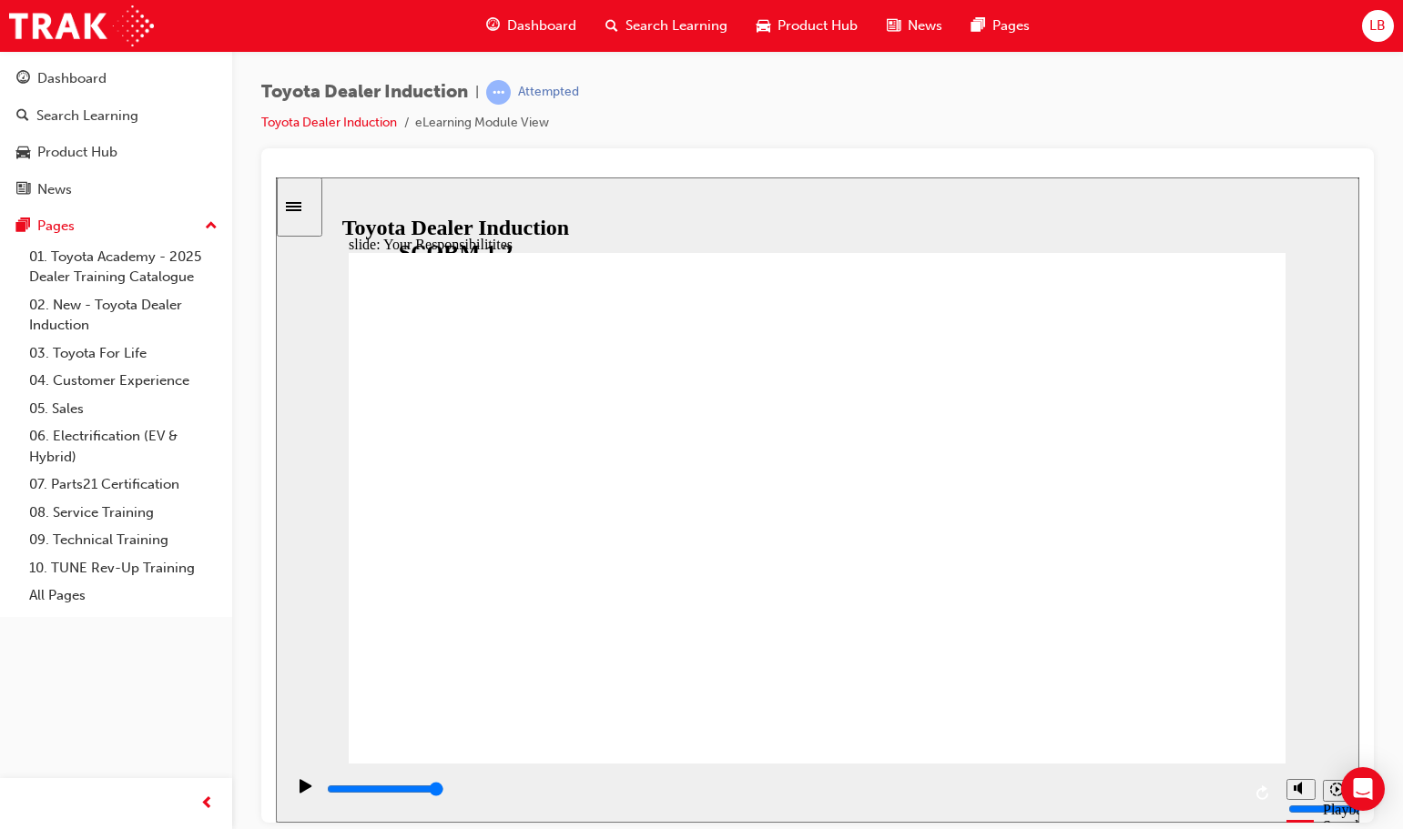
checkbox input "true"
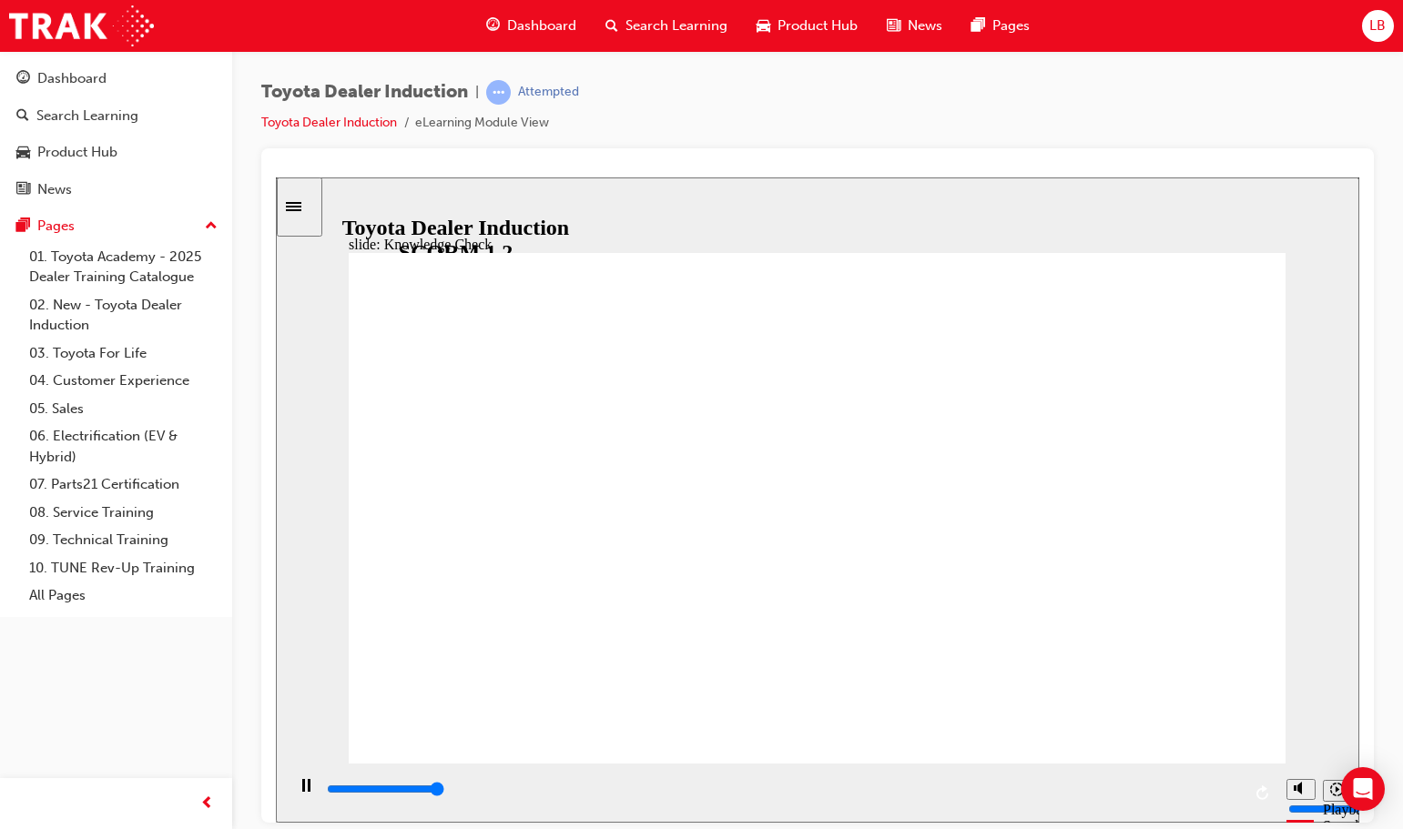
type input "5000"
checkbox input "true"
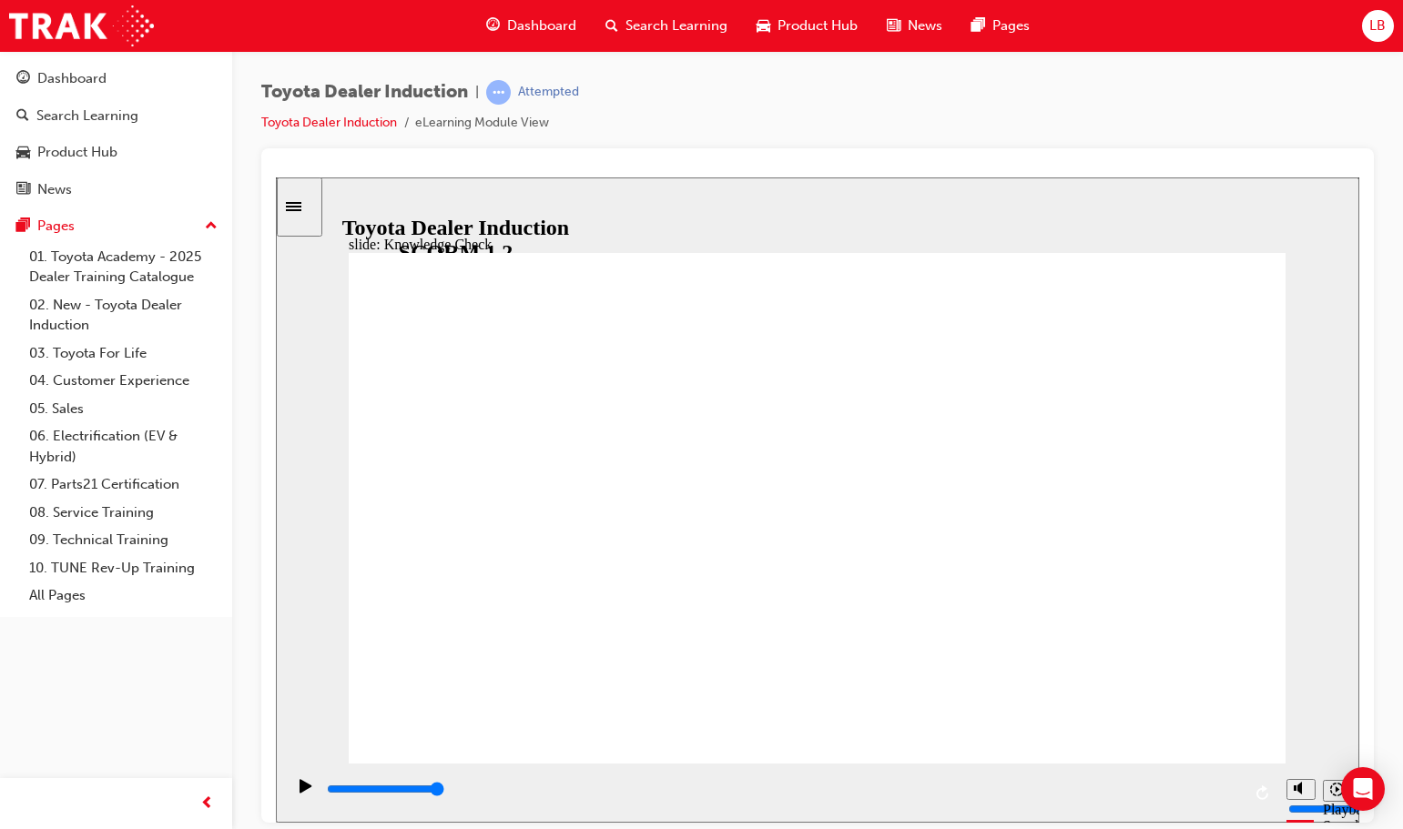
checkbox input "true"
type input "4500"
radio input "true"
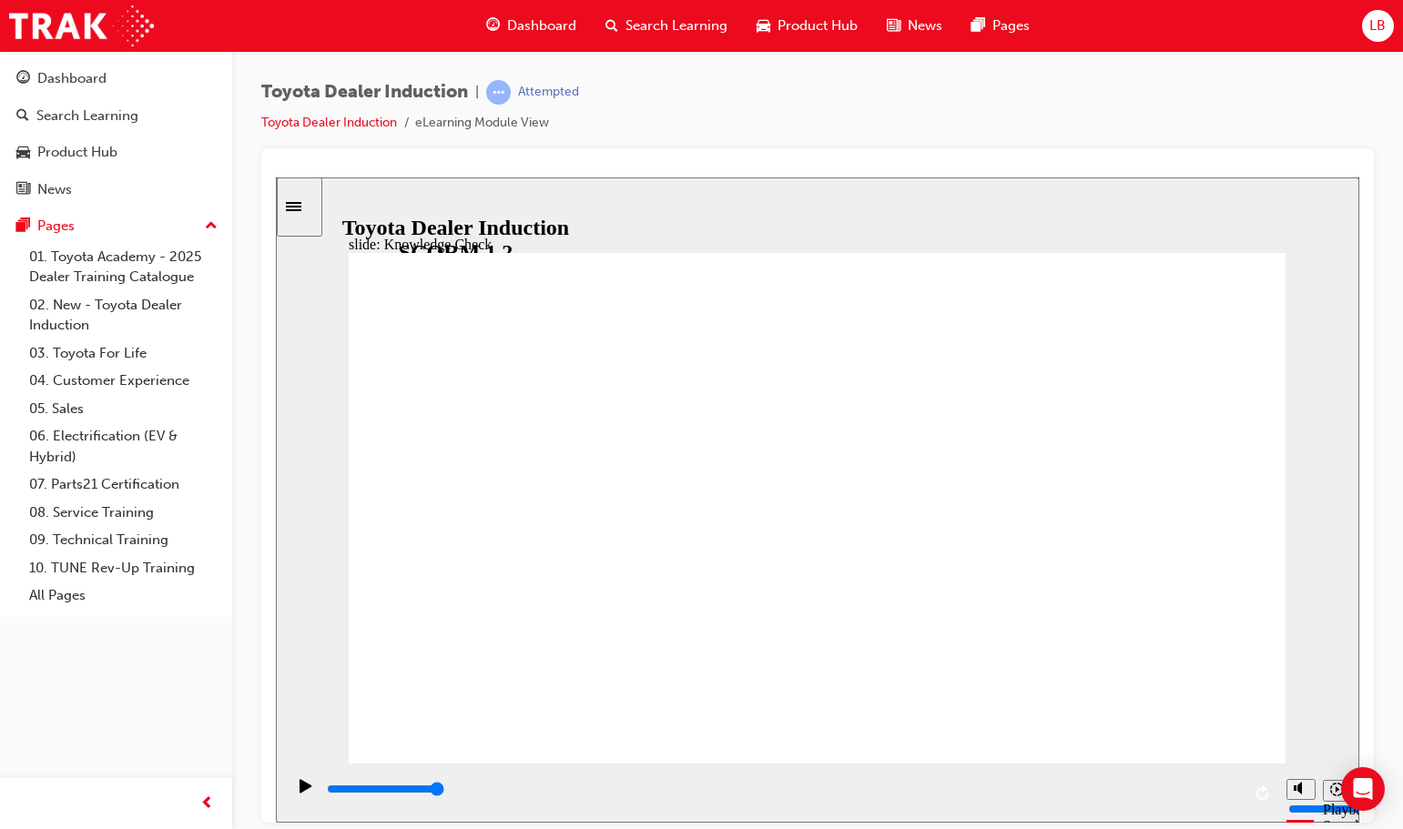
type input "5000"
checkbox input "true"
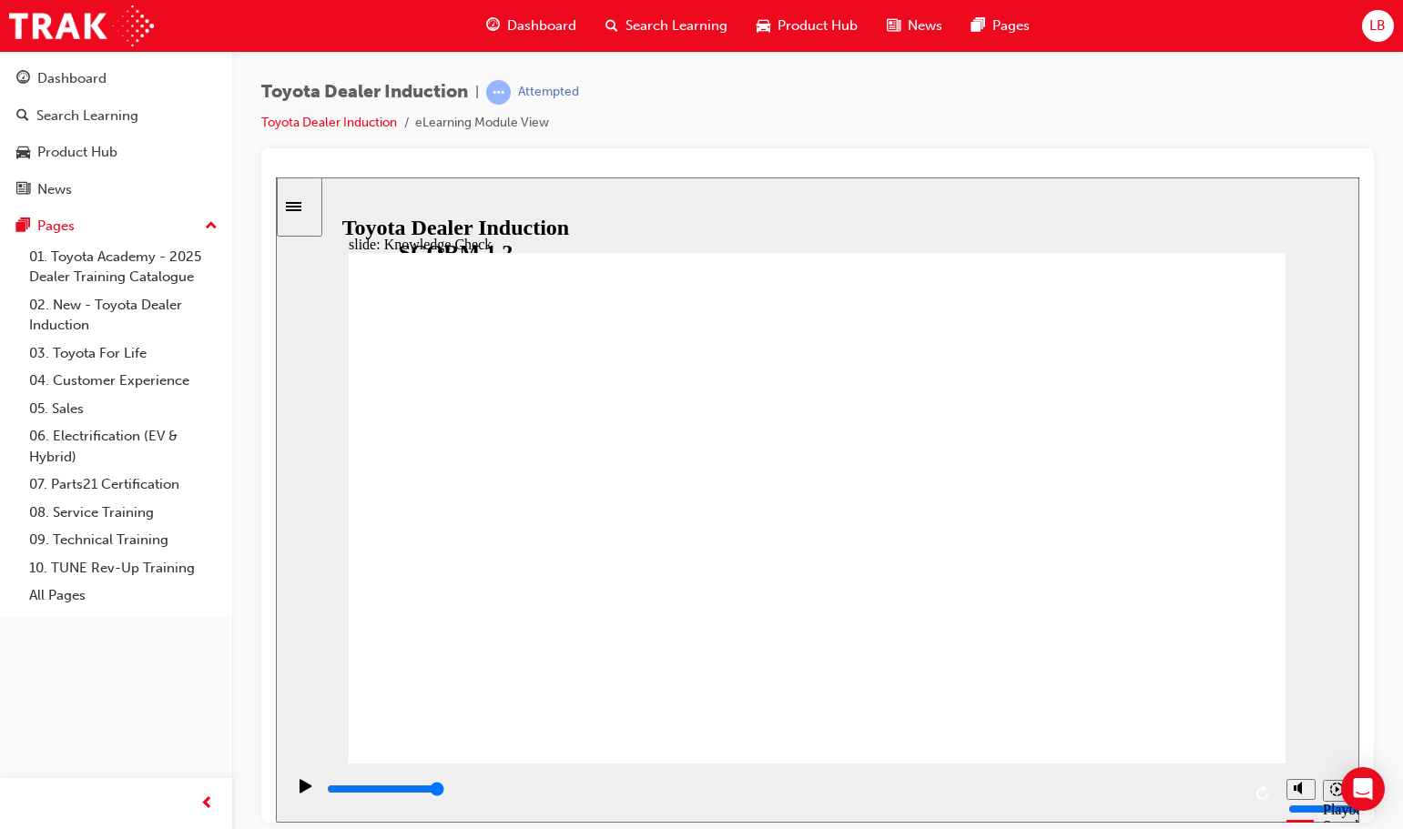
drag, startPoint x: 590, startPoint y: 641, endPoint x: 1254, endPoint y: 285, distance: 753.2
type input "5000"
checkbox input "true"
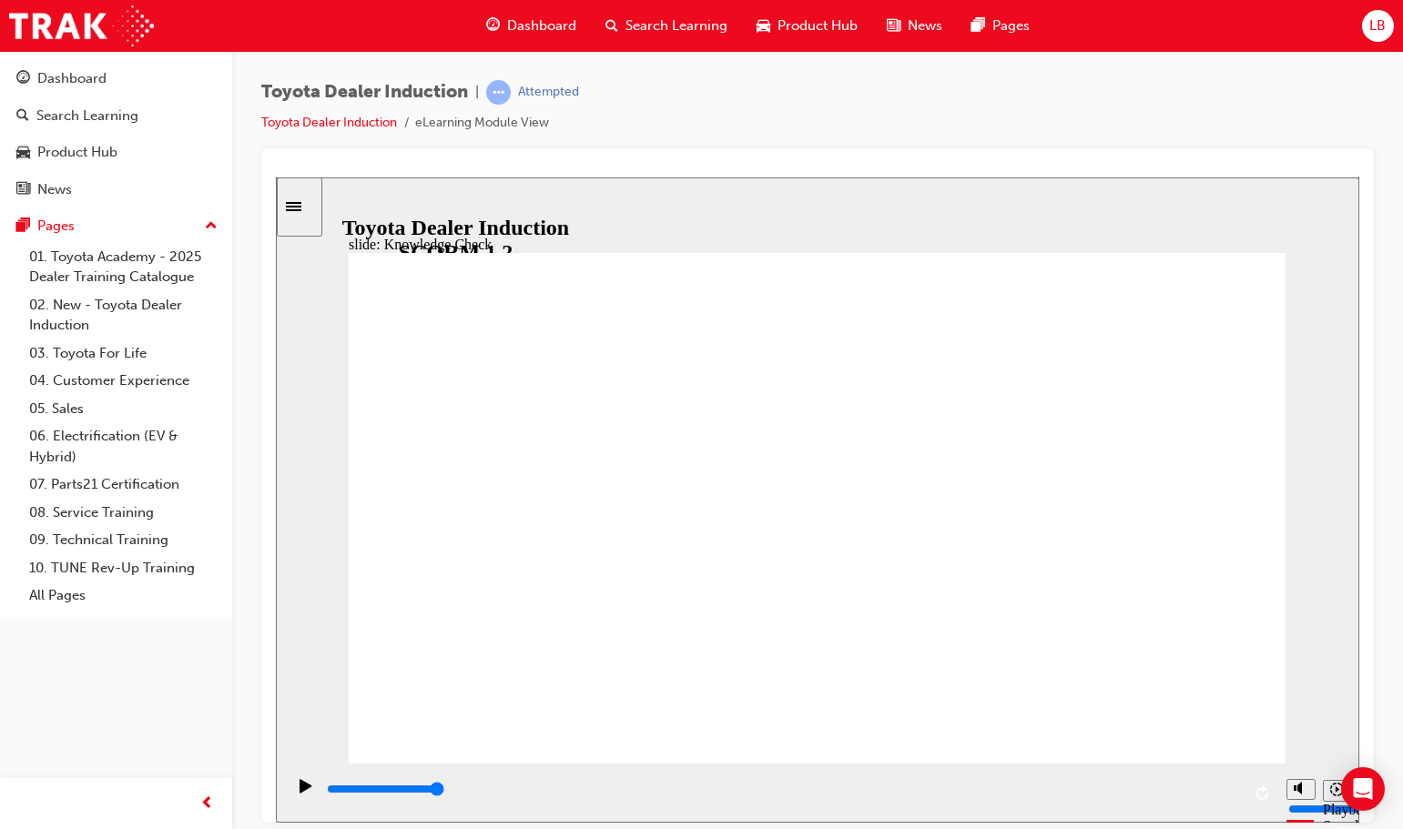
checkbox input "true"
type input "9900"
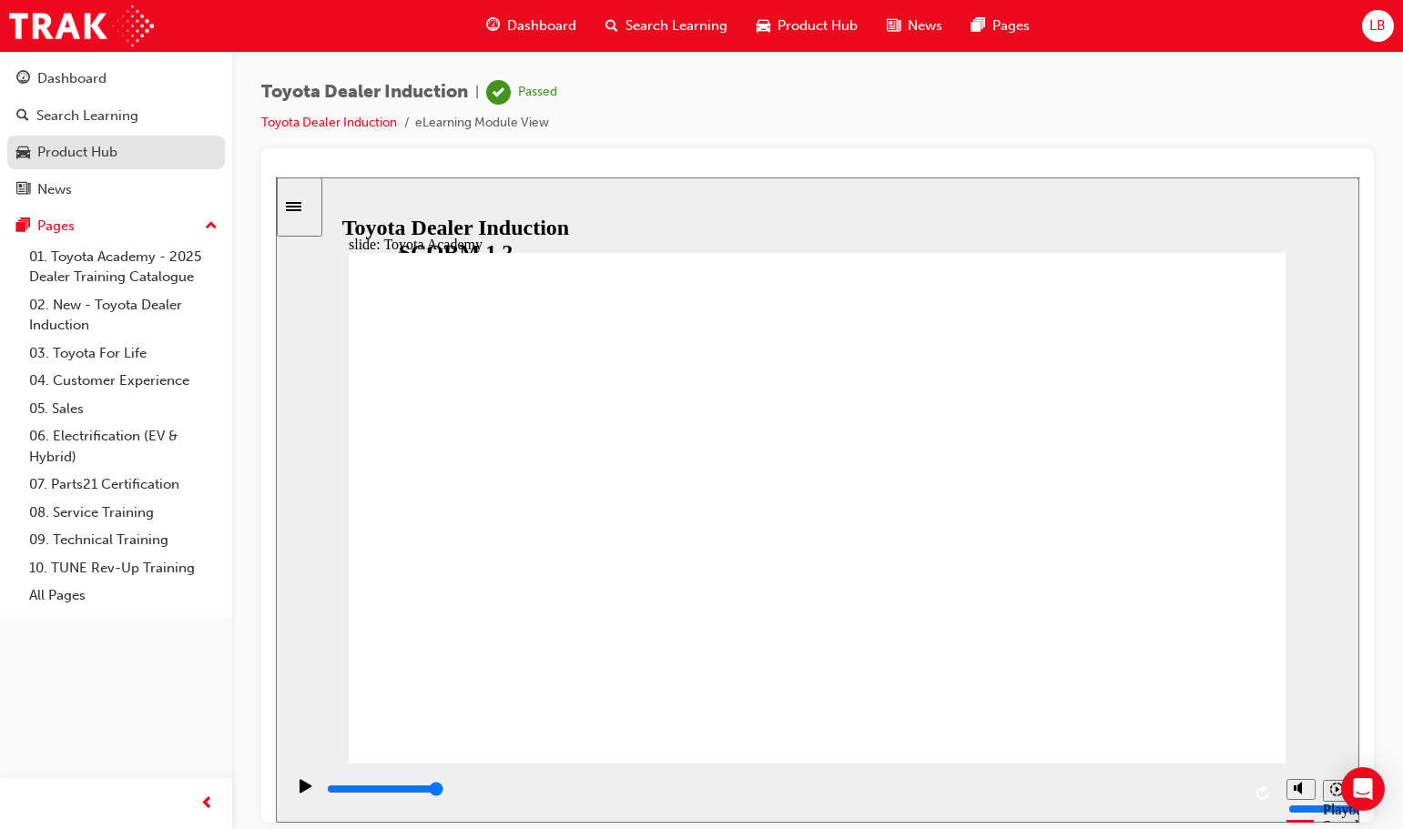
click at [86, 161] on div "Product Hub" at bounding box center [77, 152] width 80 height 21
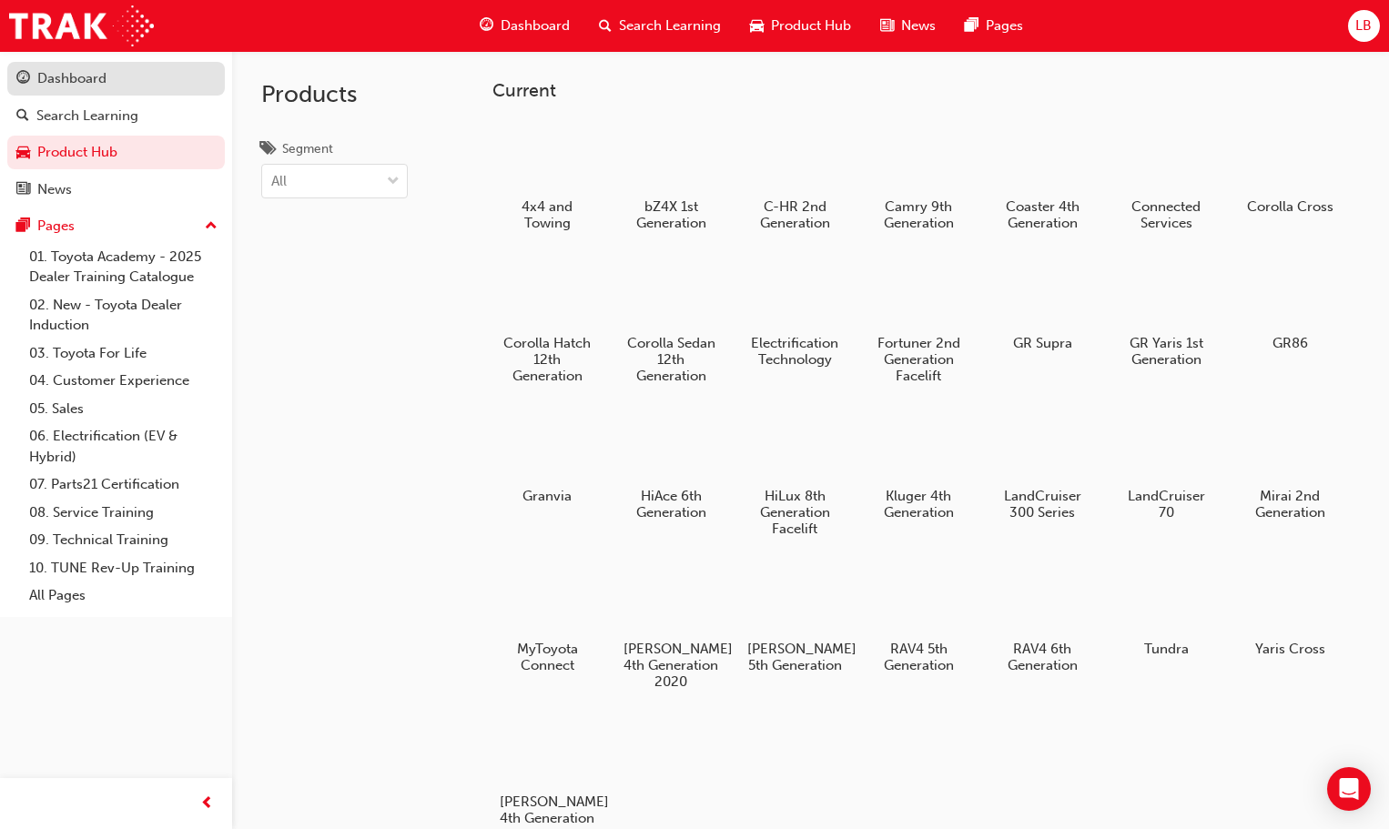
click at [95, 76] on div "Dashboard" at bounding box center [71, 78] width 69 height 21
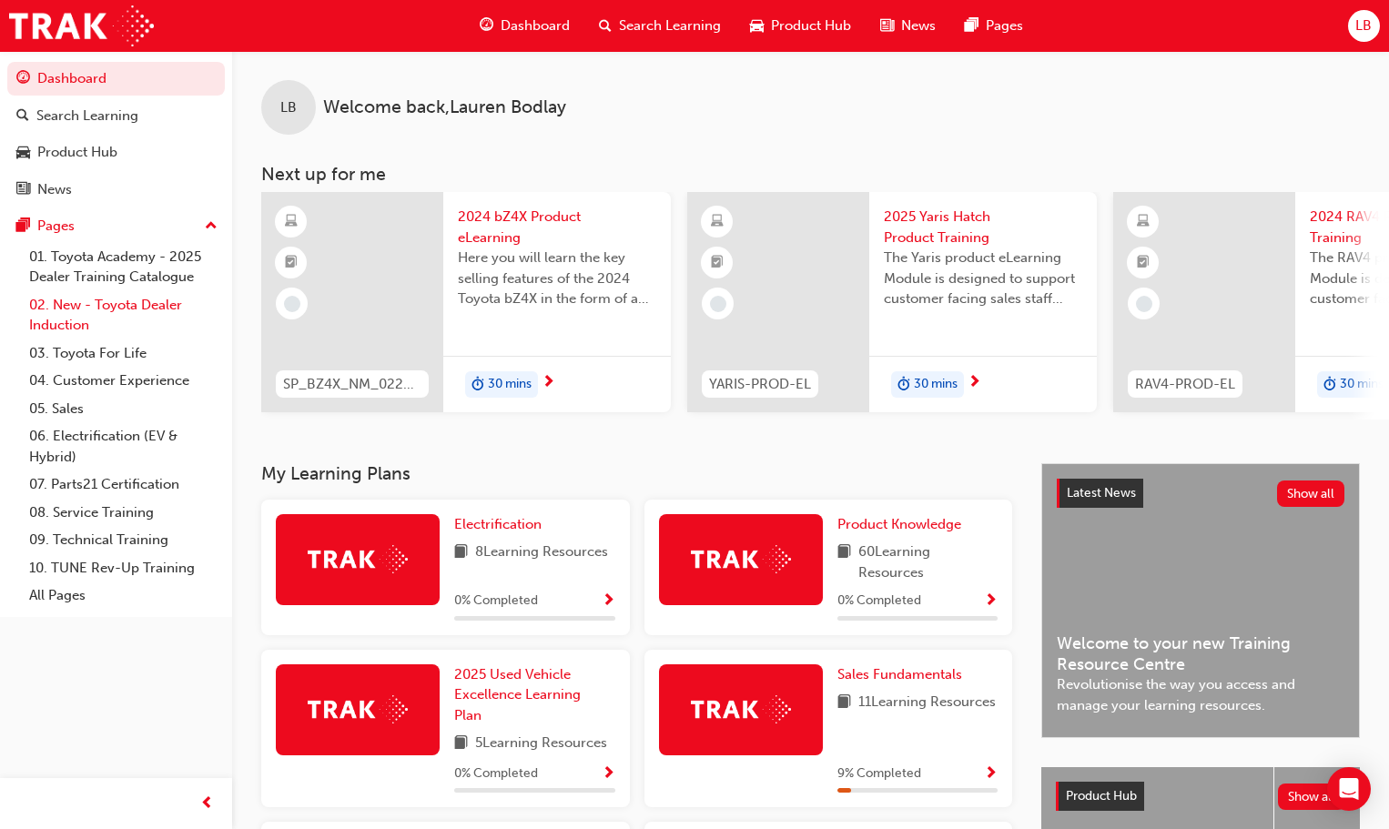
click at [131, 306] on link "02. New - Toyota Dealer Induction" at bounding box center [123, 315] width 203 height 48
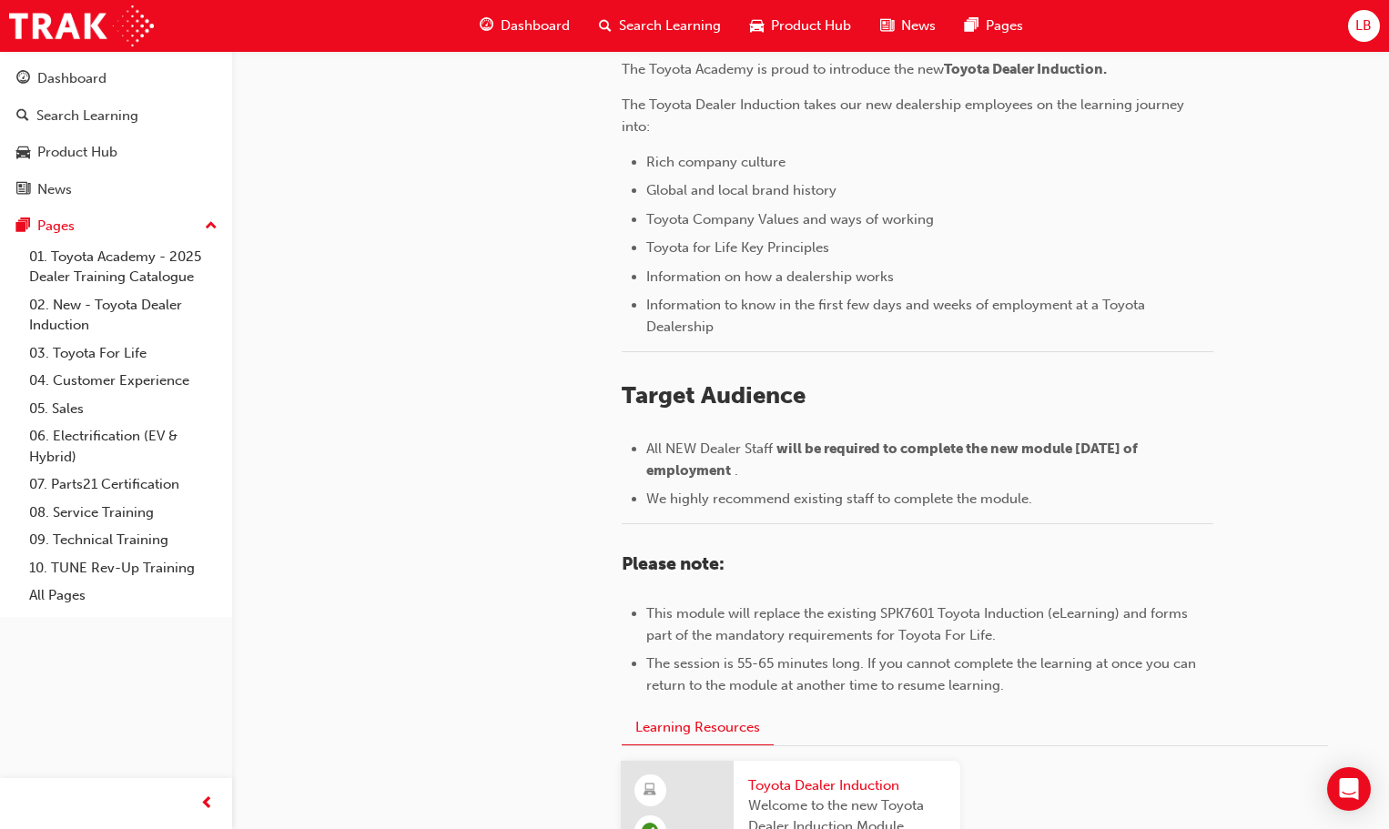
scroll to position [801, 0]
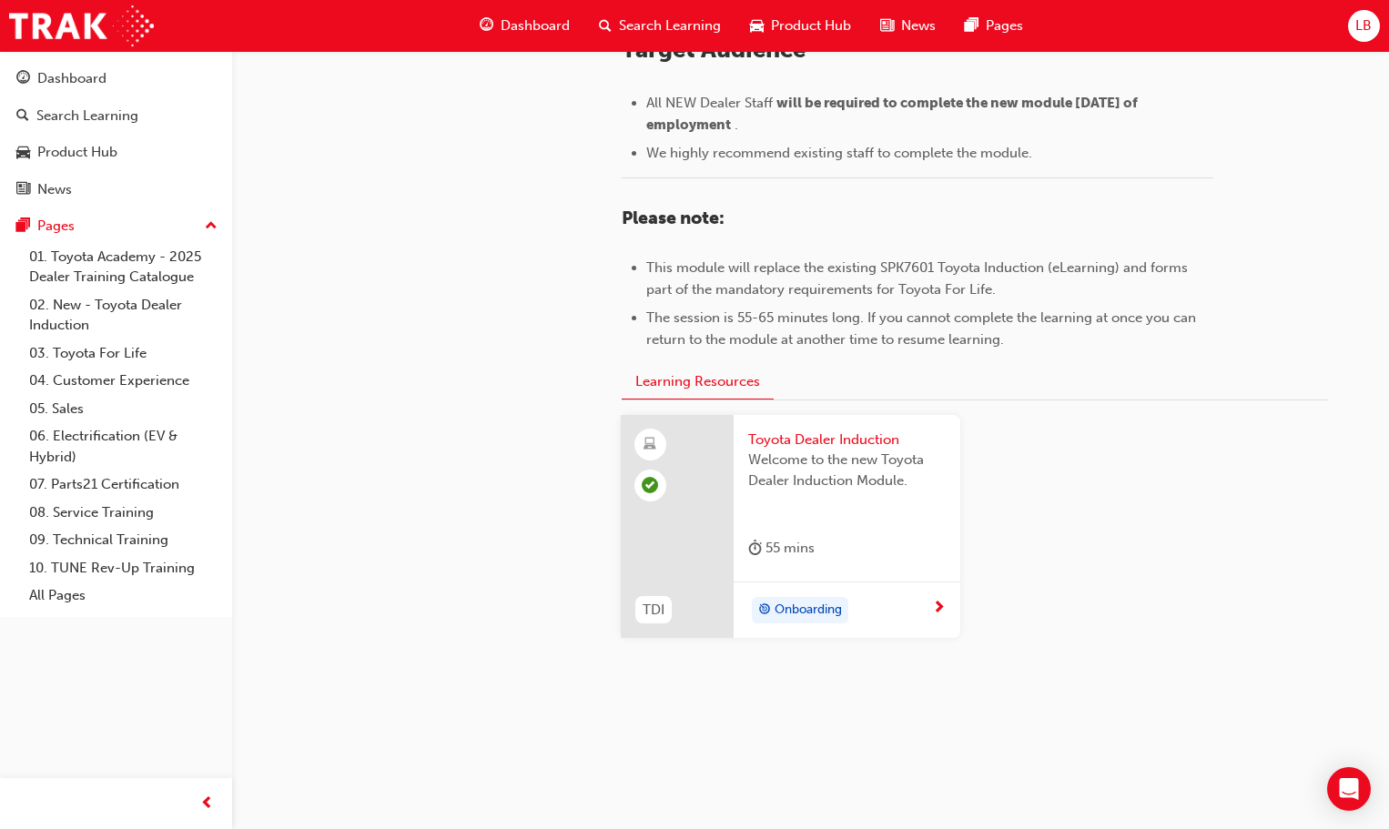
click at [941, 612] on span "next-icon" at bounding box center [939, 609] width 14 height 16
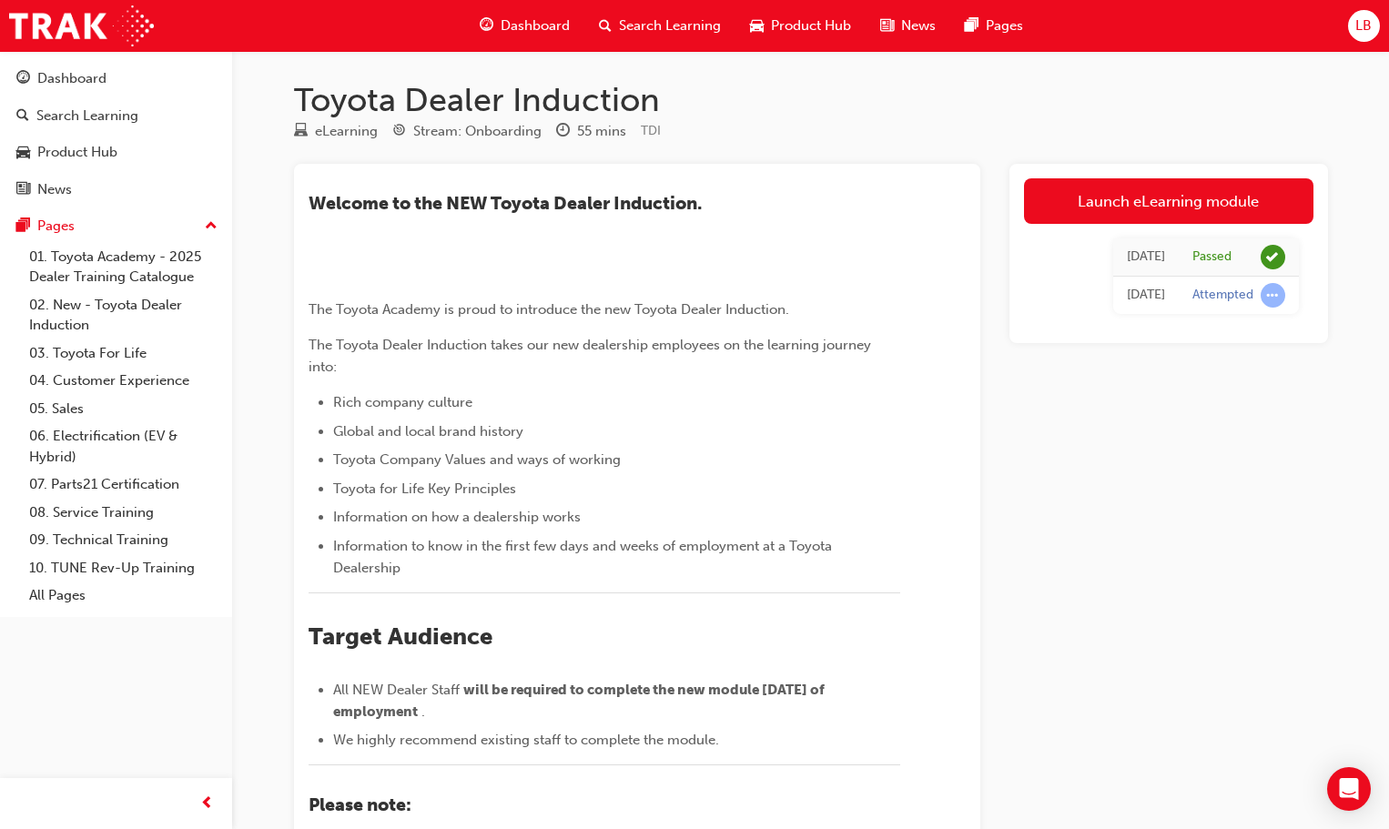
click at [1261, 308] on td "Attempted" at bounding box center [1239, 296] width 120 height 38
click at [1274, 300] on span "learningRecordVerb_ATTEMPT-icon" at bounding box center [1273, 295] width 25 height 25
